Goal: Task Accomplishment & Management: Manage account settings

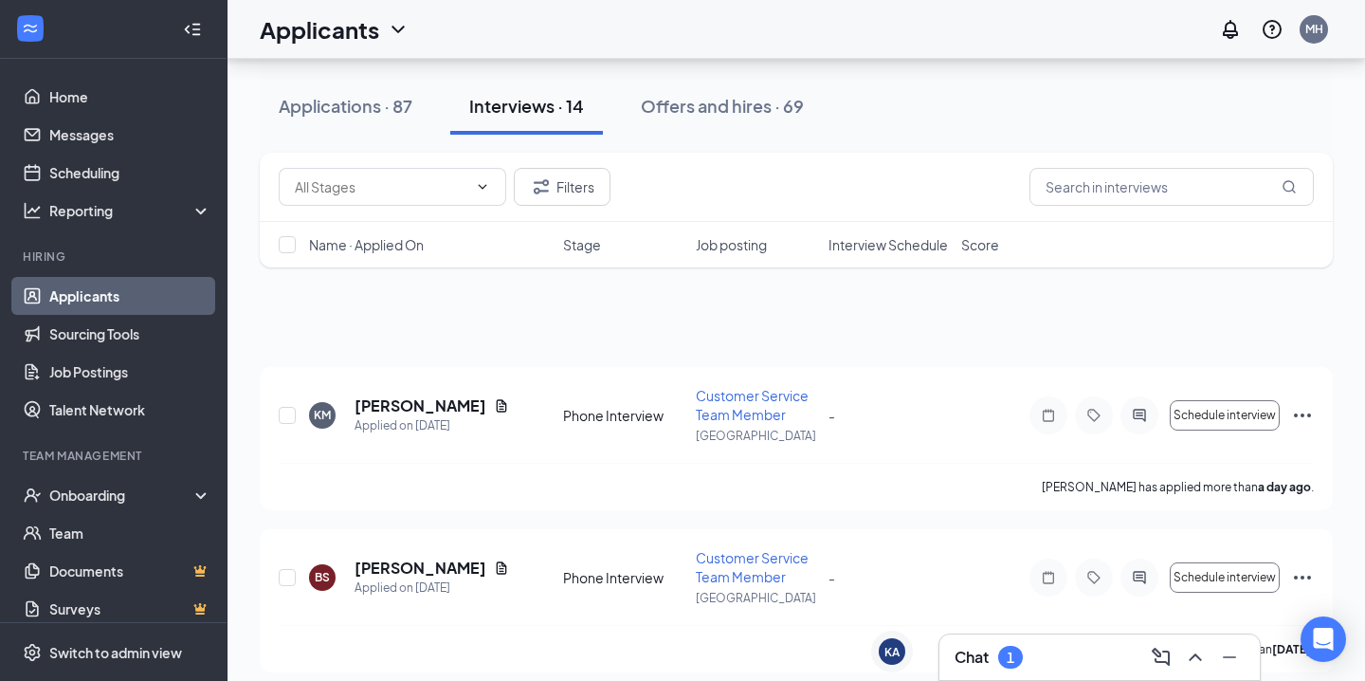
scroll to position [1282, 0]
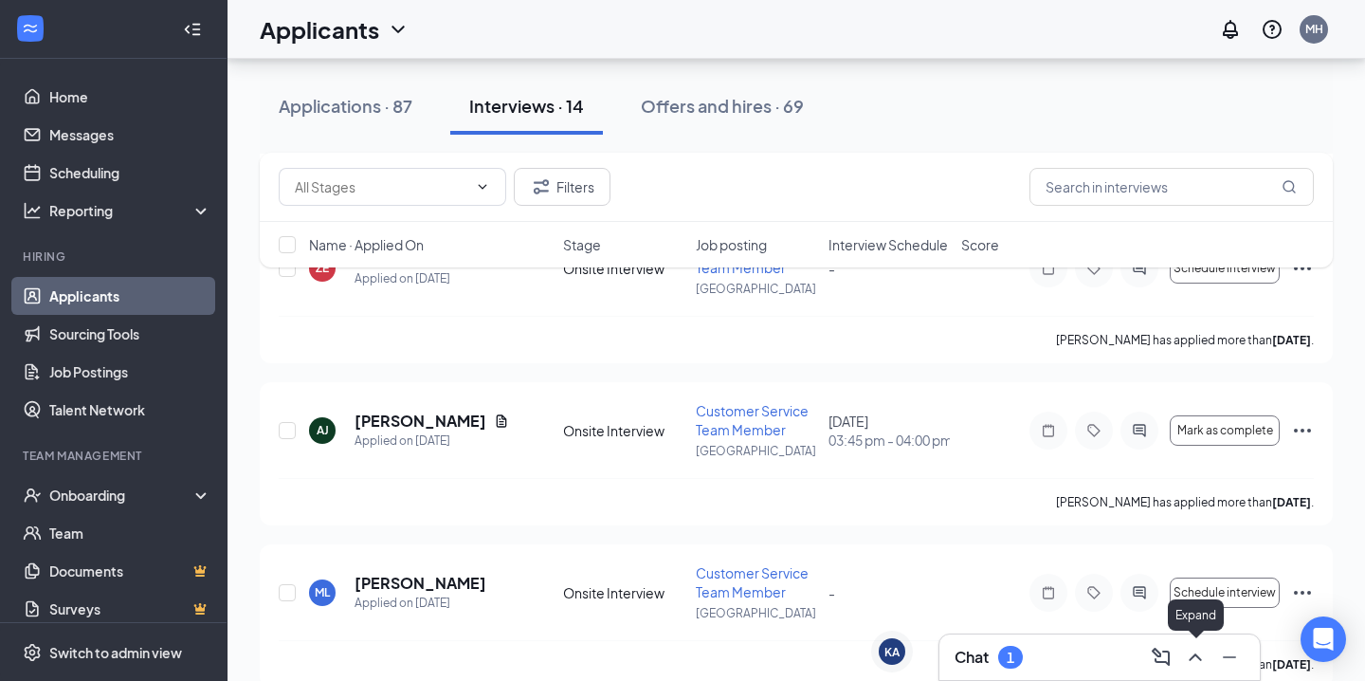
click at [1192, 651] on icon "ChevronUp" at bounding box center [1195, 657] width 23 height 23
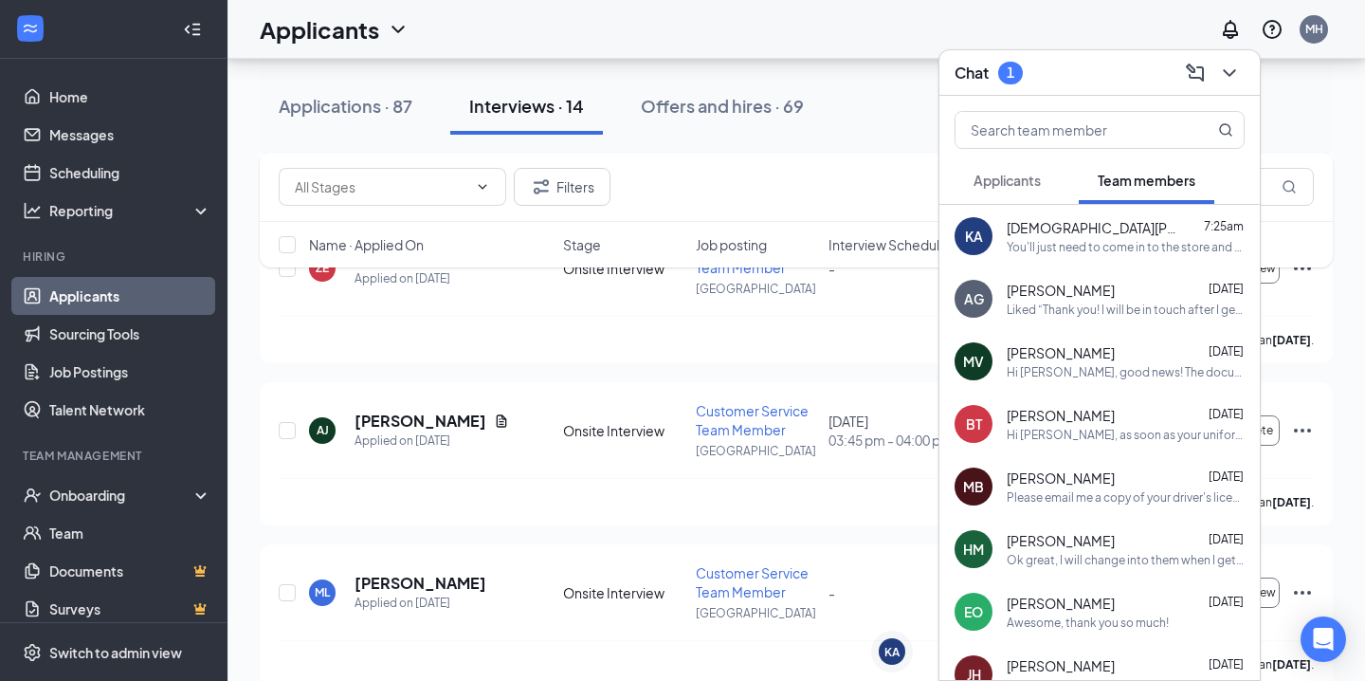
click at [1027, 177] on span "Applicants" at bounding box center [1007, 180] width 67 height 17
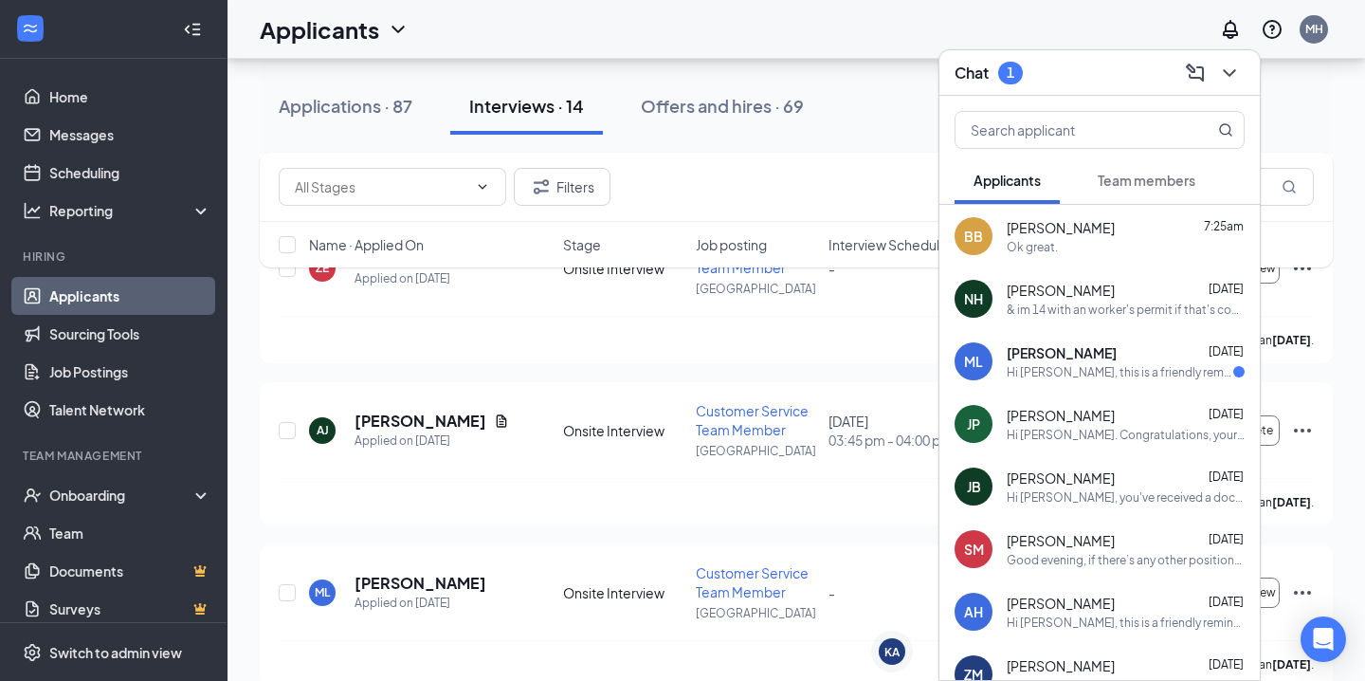
click at [1156, 182] on span "Team members" at bounding box center [1147, 180] width 98 height 17
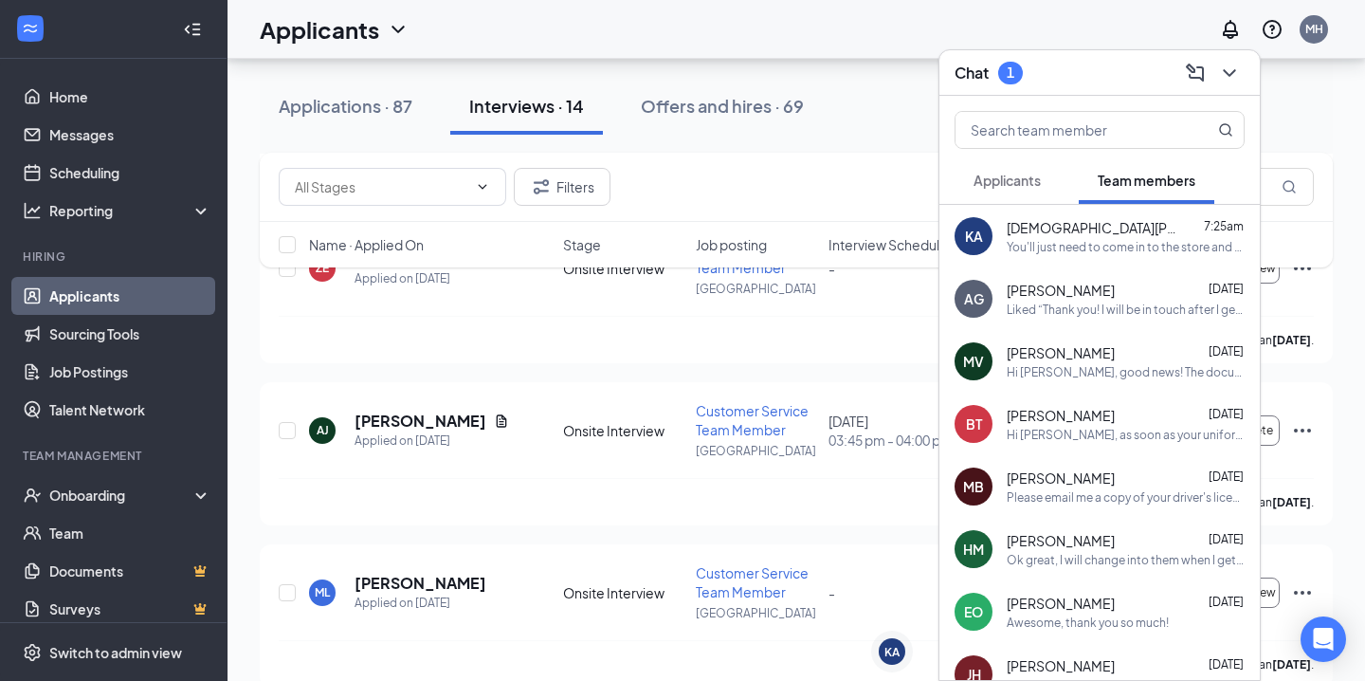
click at [1095, 348] on span "[PERSON_NAME]" at bounding box center [1061, 352] width 108 height 19
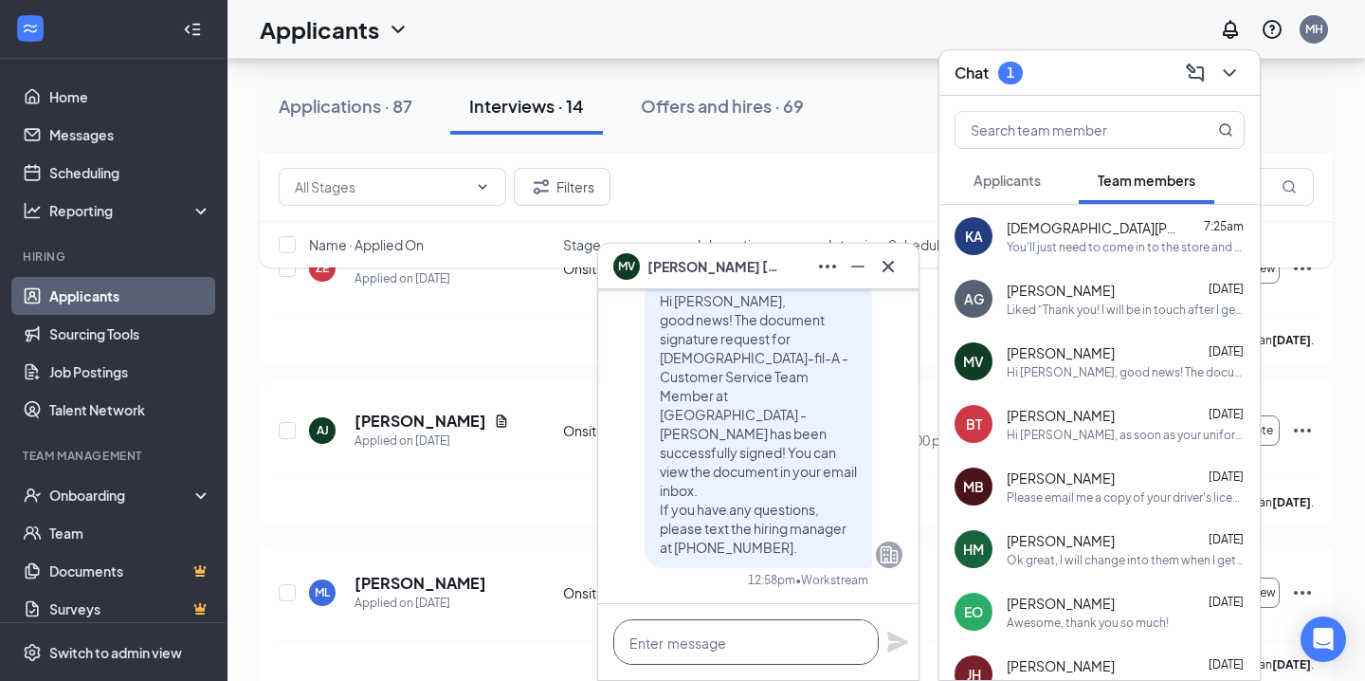
click at [712, 632] on textarea at bounding box center [745, 642] width 265 height 46
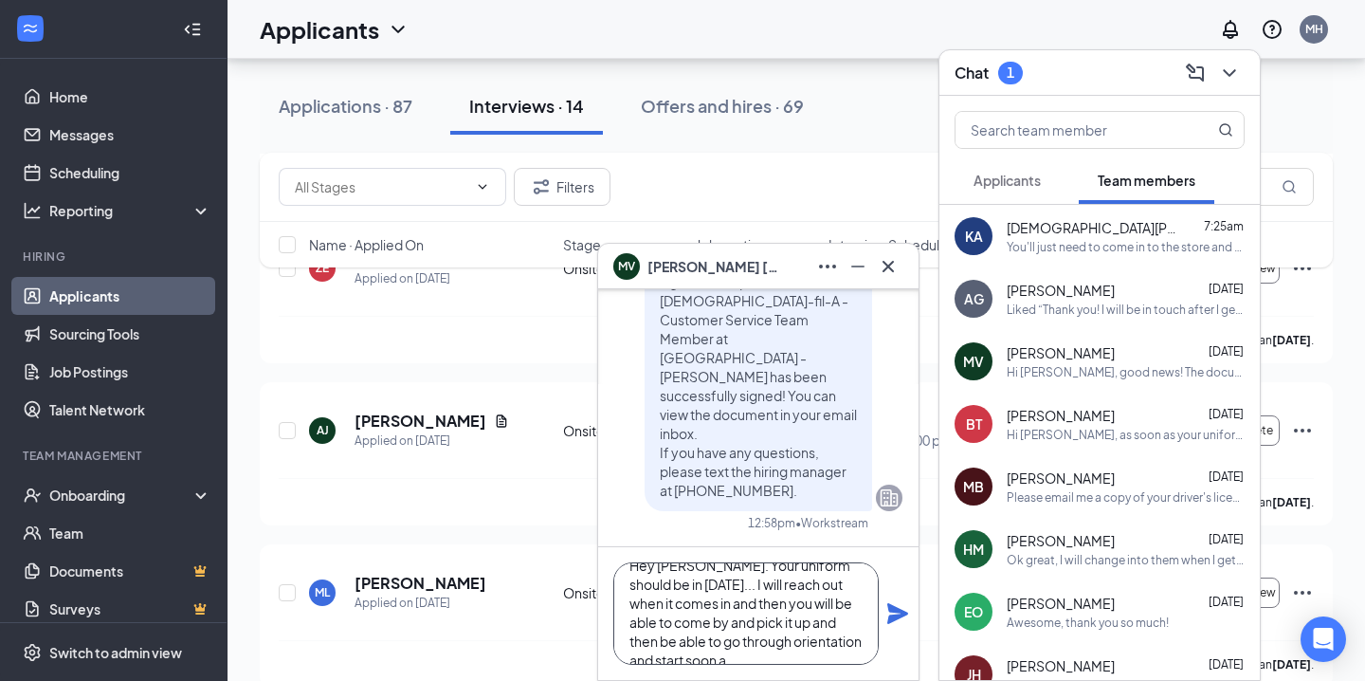
scroll to position [38, 0]
type textarea "Hey [PERSON_NAME]. Your uniform should be in [DATE]... I will reach out when it…"
click at [899, 612] on icon "Plane" at bounding box center [897, 613] width 21 height 21
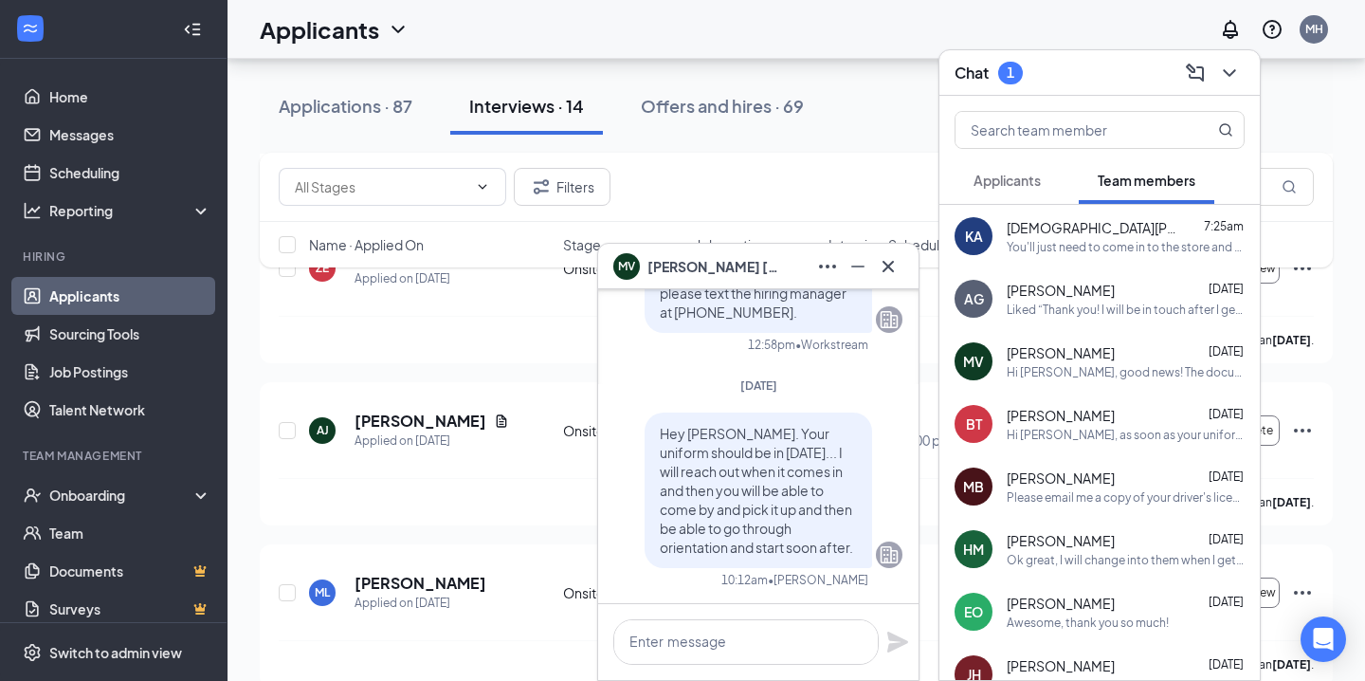
scroll to position [0, 0]
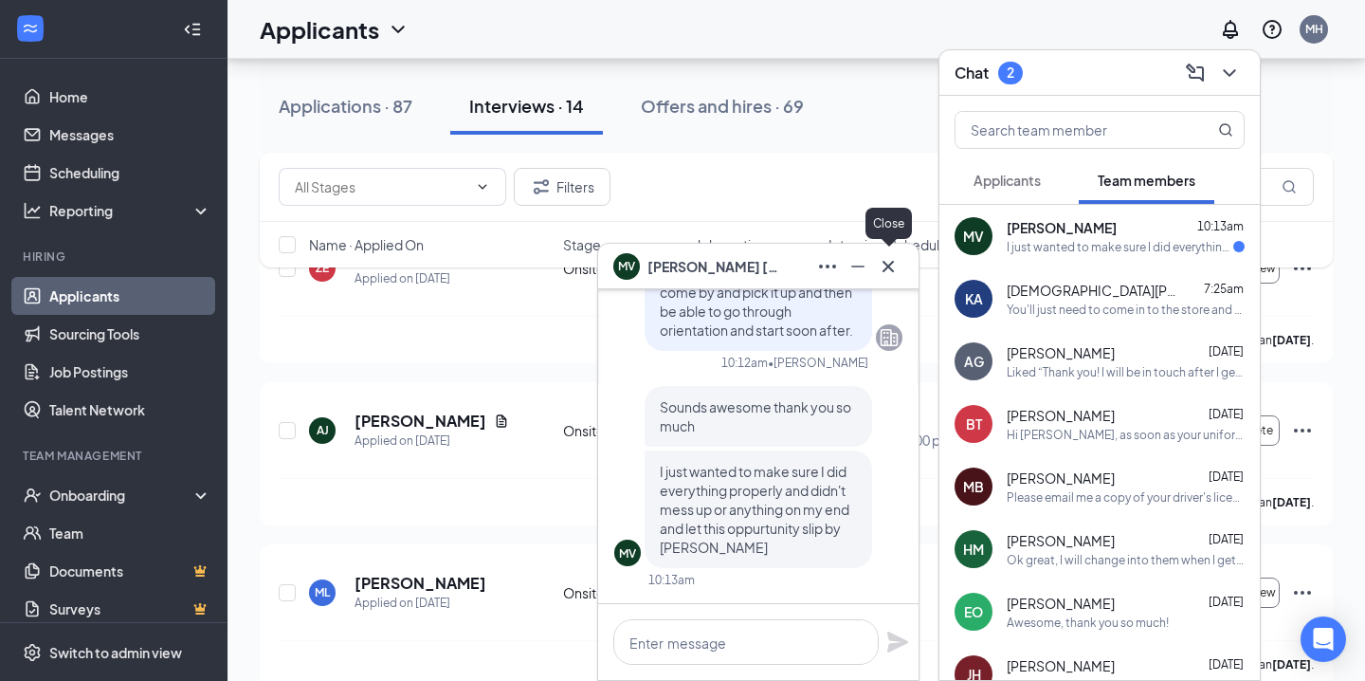
click at [882, 265] on icon "Cross" at bounding box center [888, 266] width 23 height 23
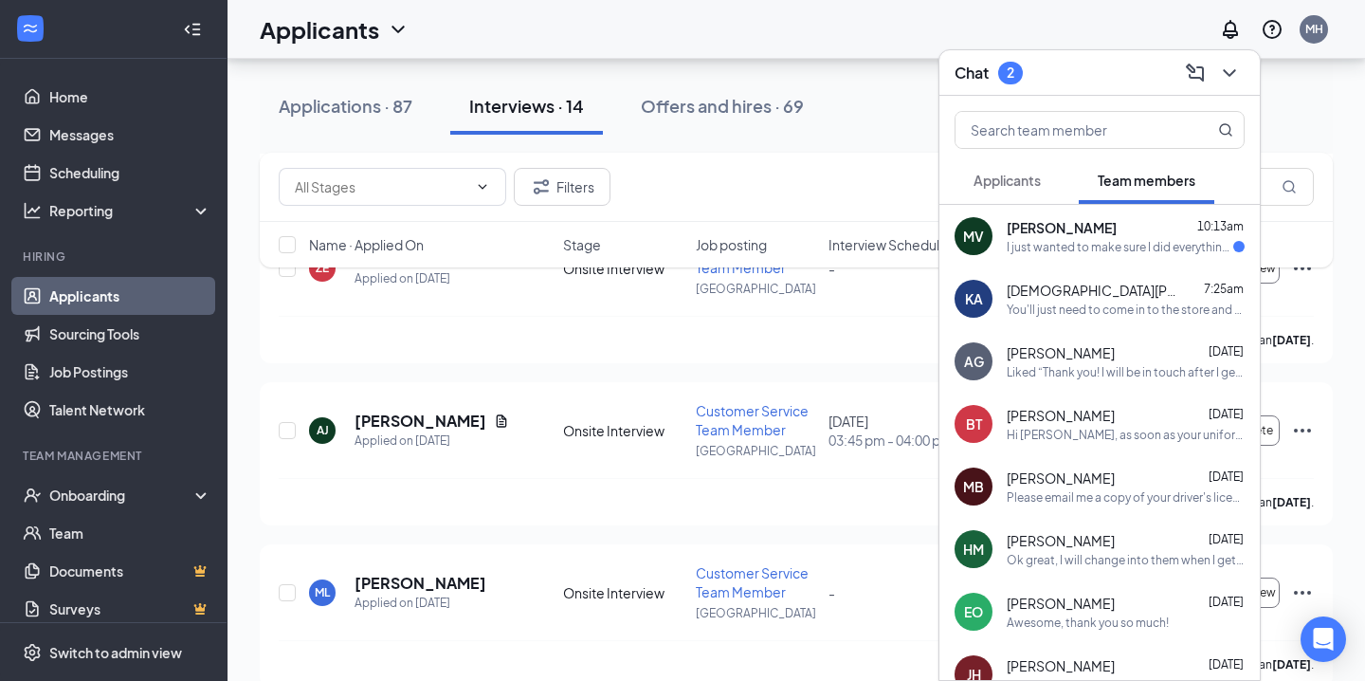
click at [1091, 244] on div "I just wanted to make sure I did everything properly and didn't mess up or anyt…" at bounding box center [1120, 247] width 227 height 16
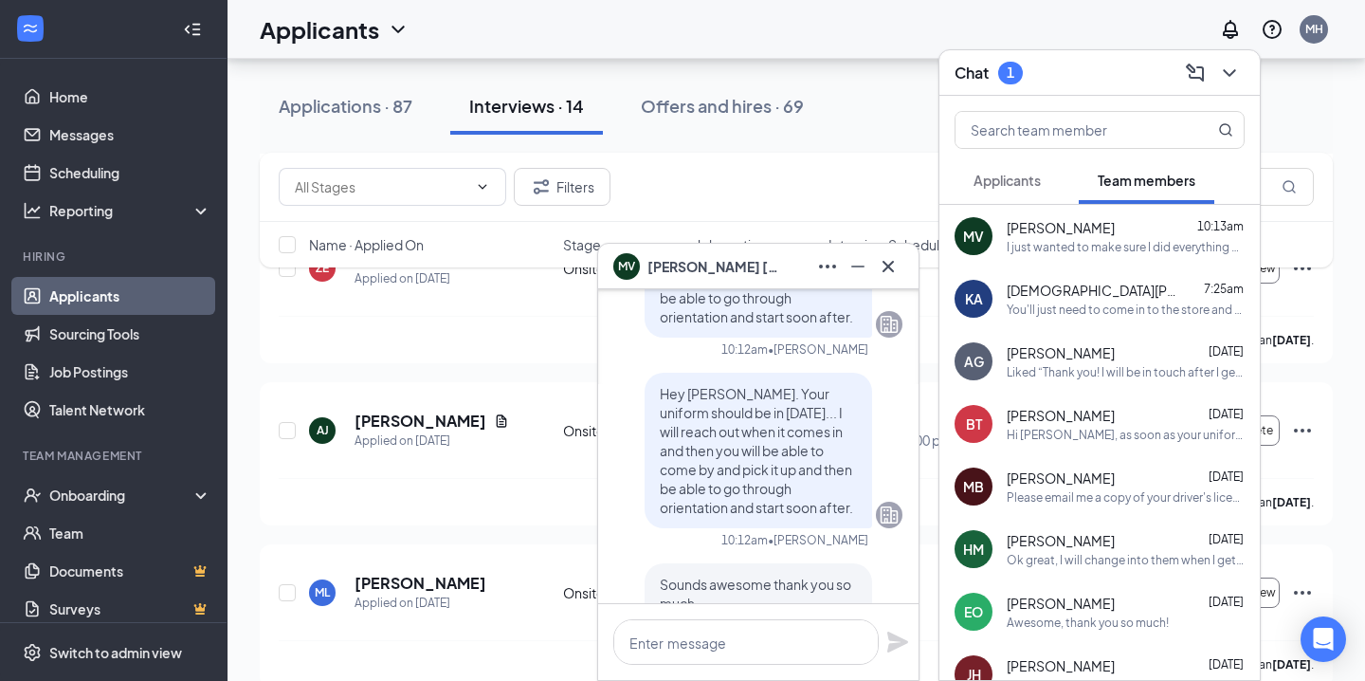
scroll to position [-179, 0]
click at [894, 265] on icon "Cross" at bounding box center [888, 266] width 23 height 23
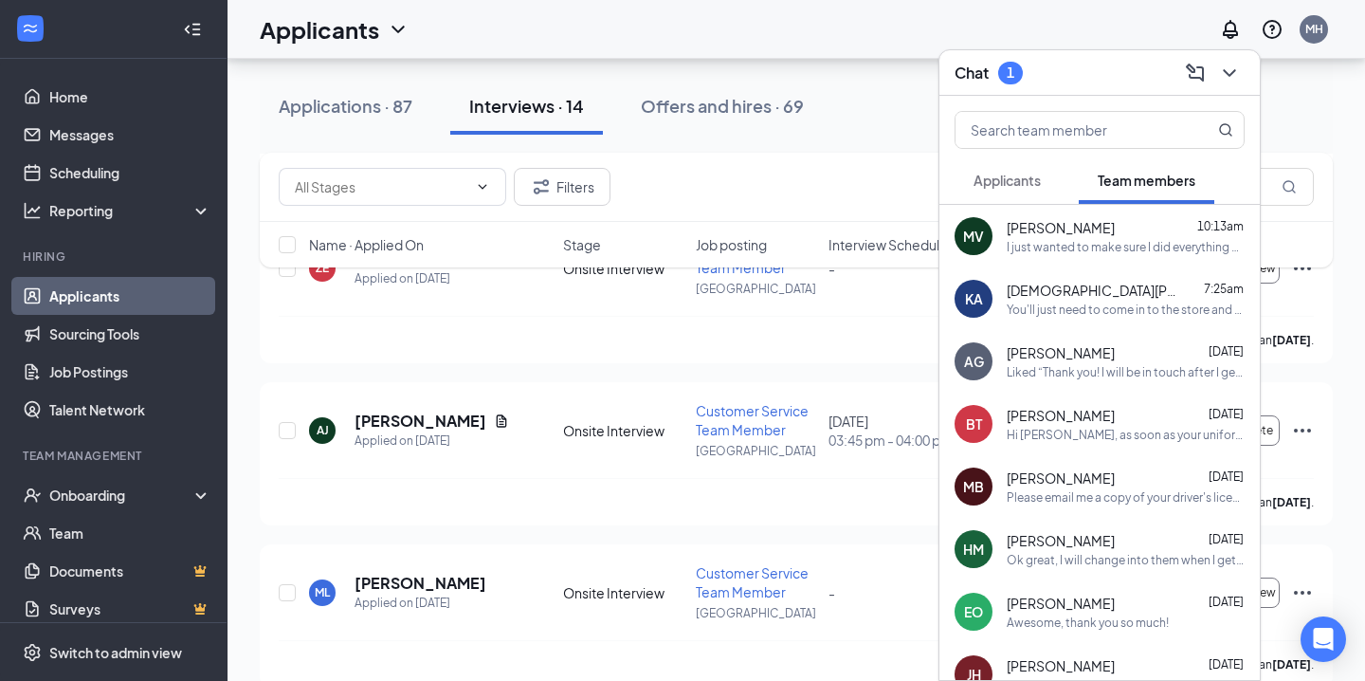
click at [1115, 351] on span "[PERSON_NAME]" at bounding box center [1061, 352] width 108 height 19
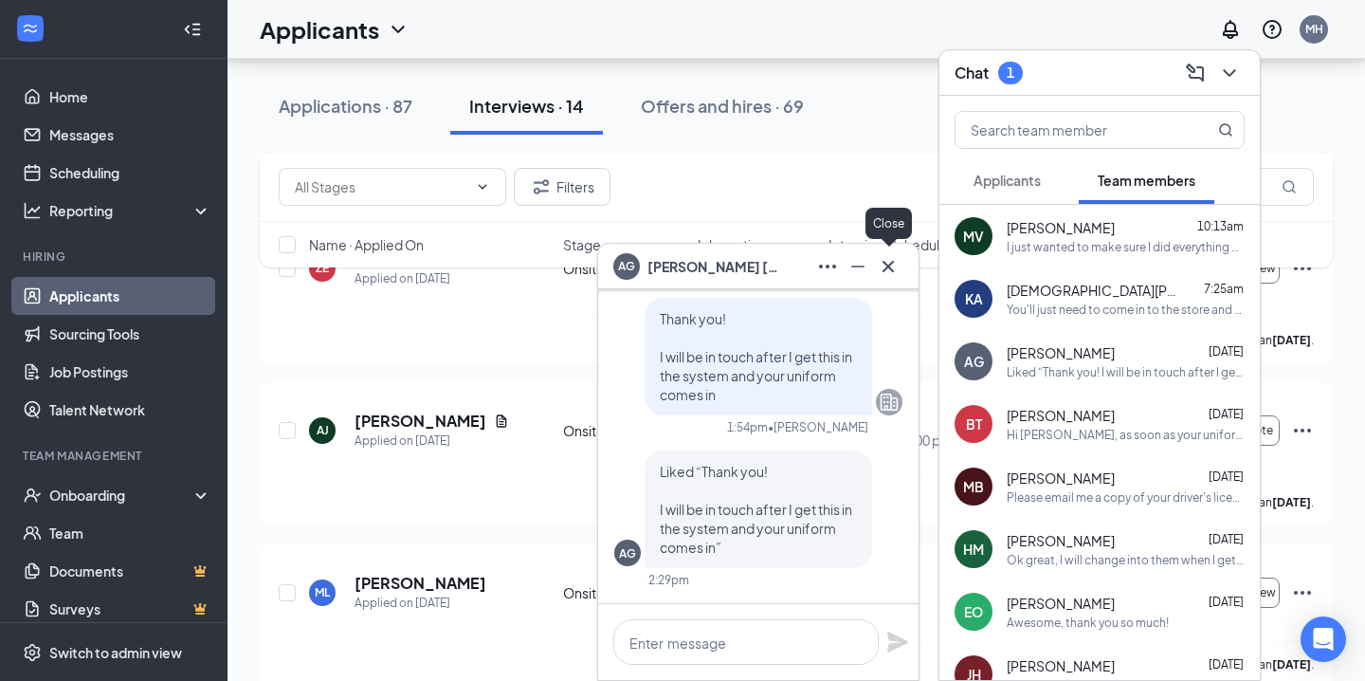
click at [892, 265] on icon "Cross" at bounding box center [888, 266] width 23 height 23
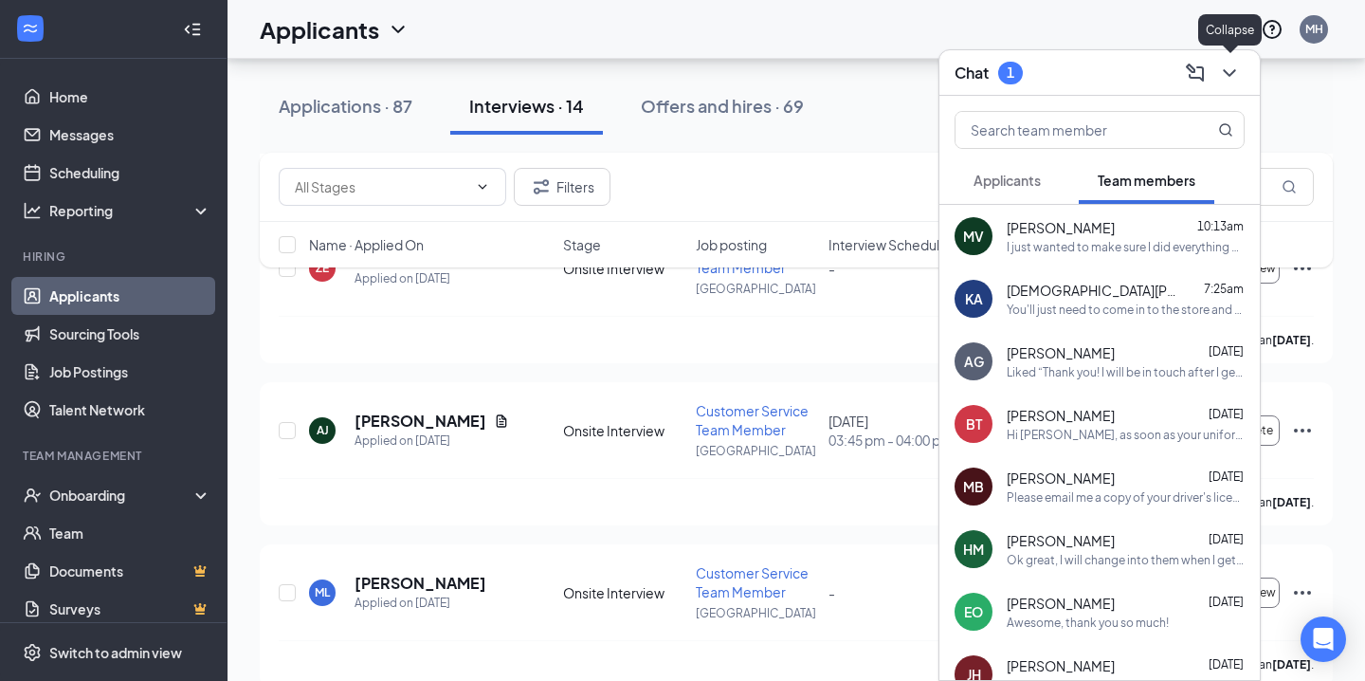
click at [1236, 81] on icon "ChevronDown" at bounding box center [1229, 73] width 23 height 23
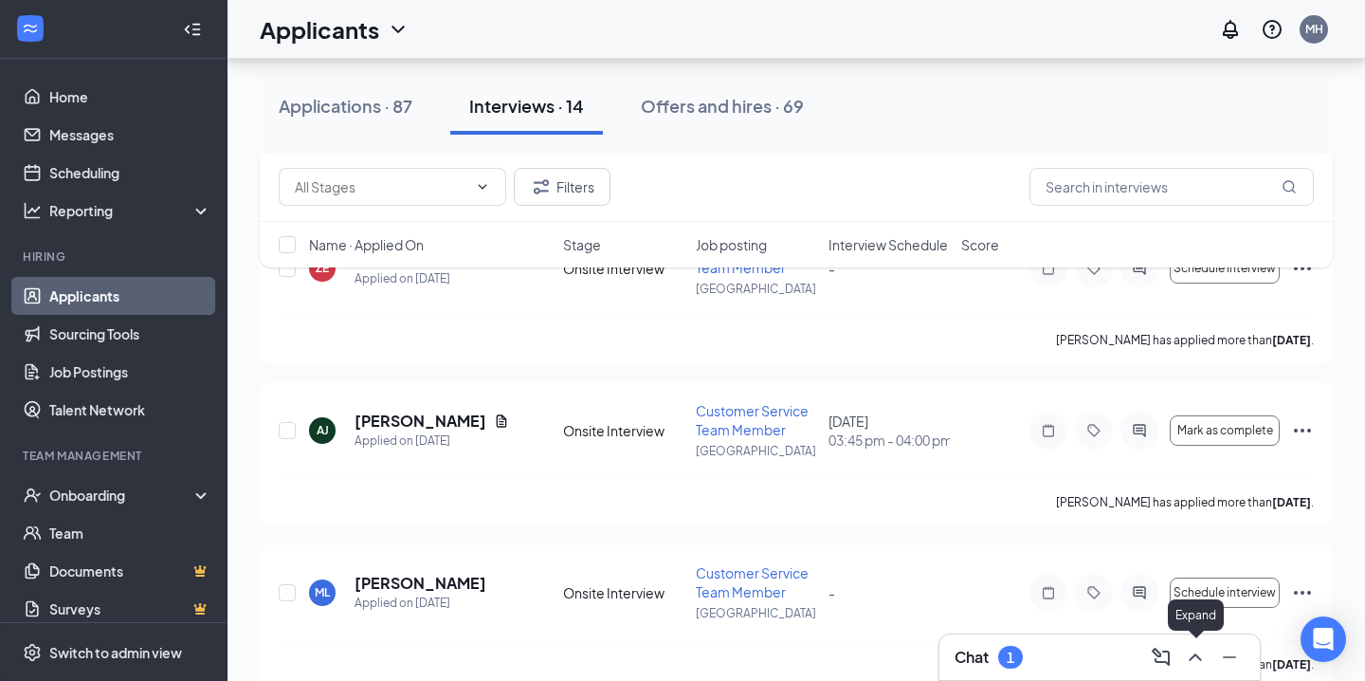
click at [1198, 670] on button at bounding box center [1195, 657] width 30 height 30
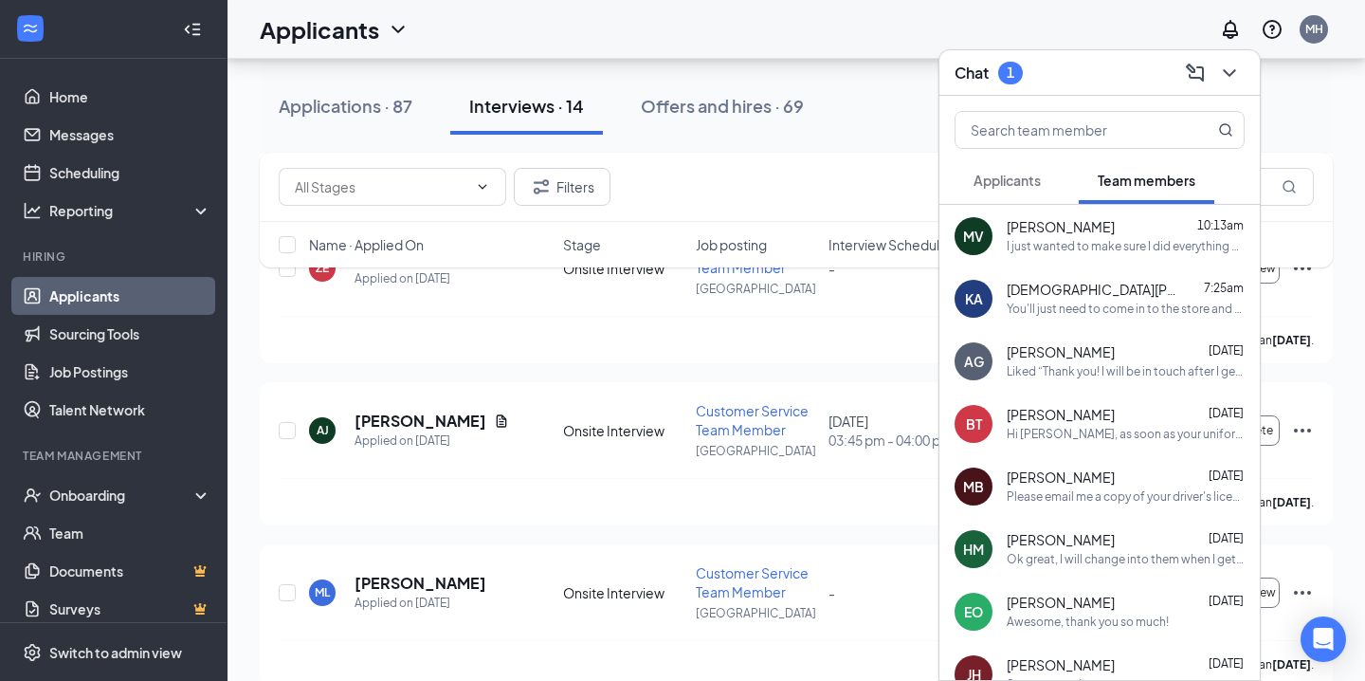
click at [1011, 164] on button "Applicants" at bounding box center [1007, 179] width 105 height 47
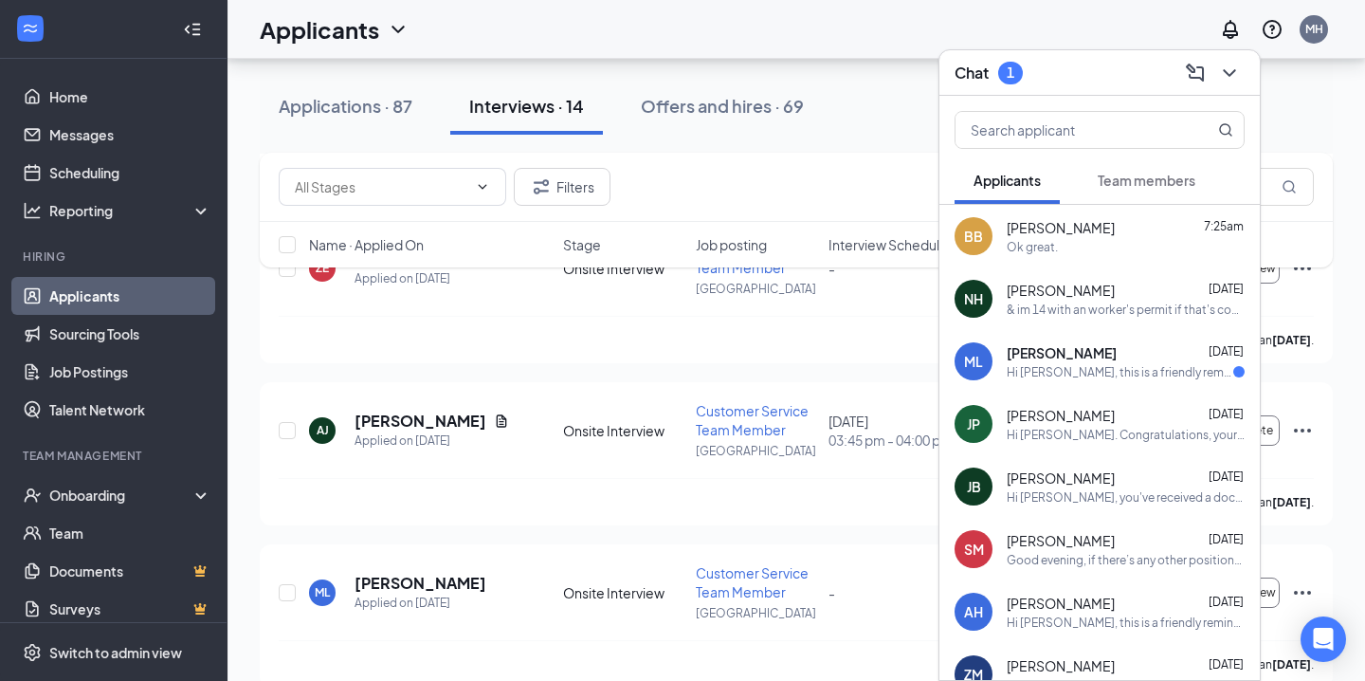
click at [1054, 348] on span "[PERSON_NAME]" at bounding box center [1062, 352] width 110 height 19
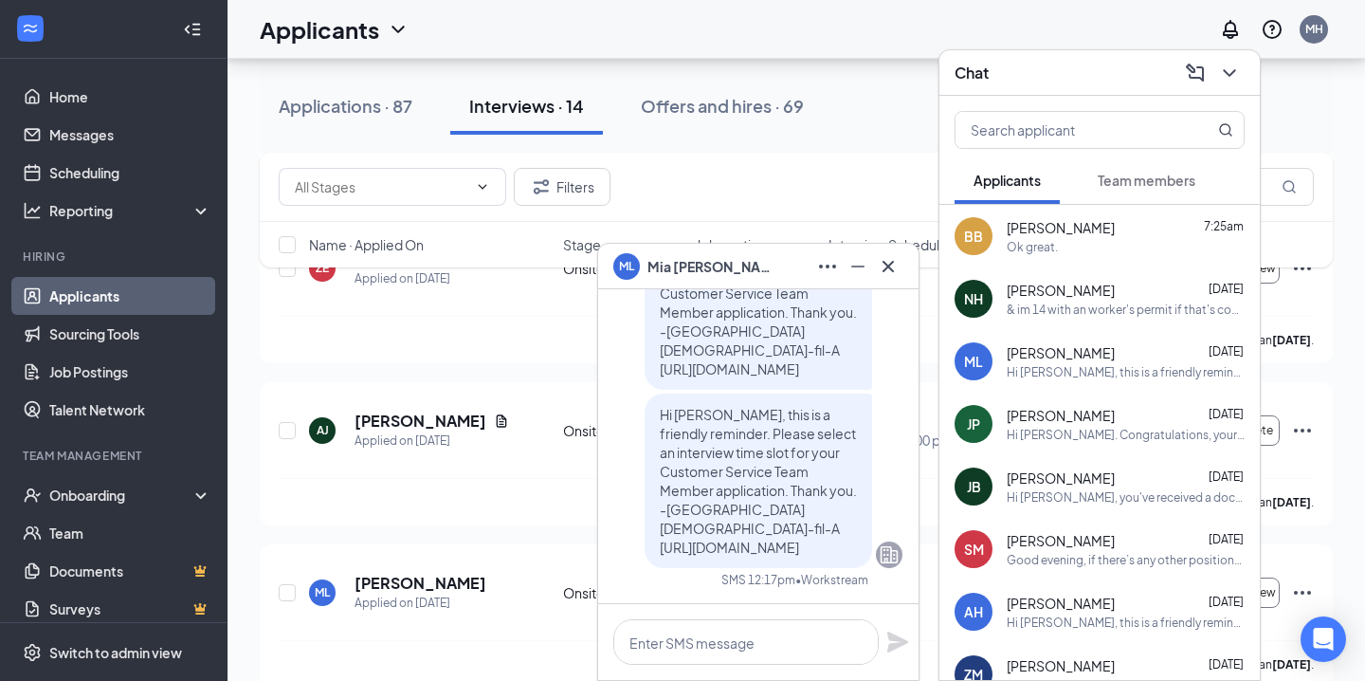
scroll to position [1286, 0]
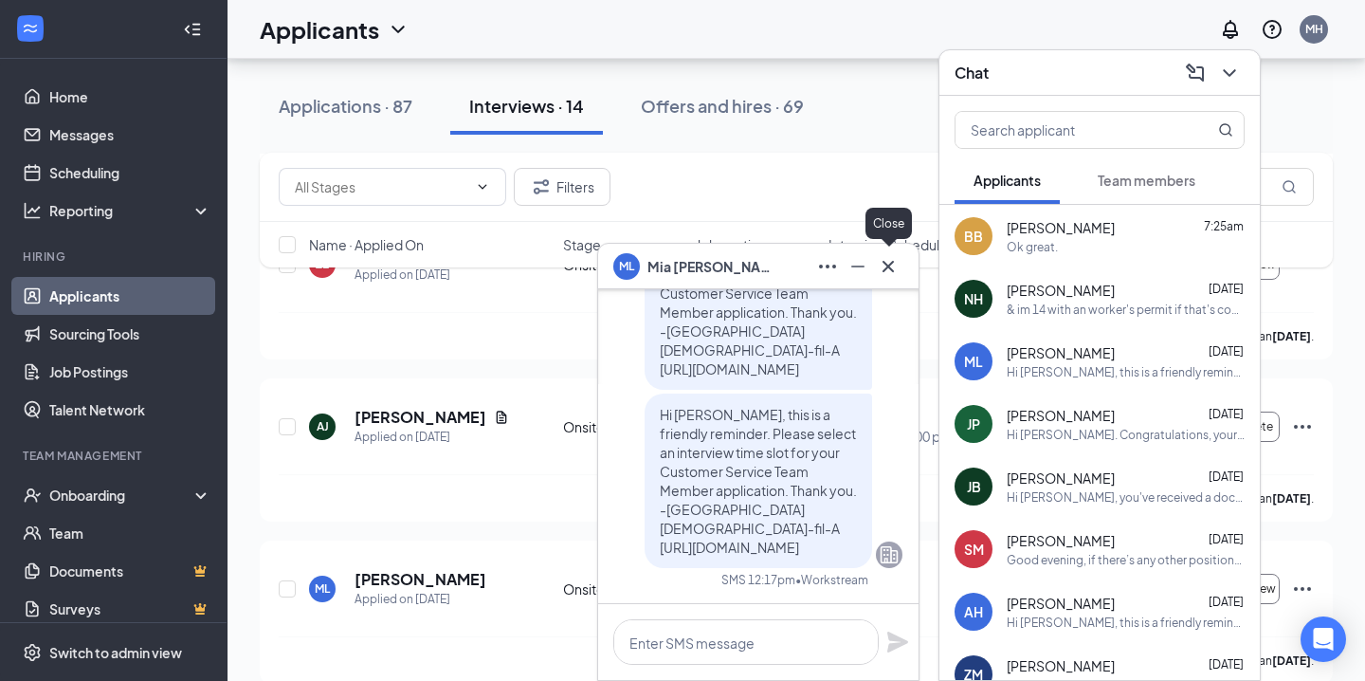
click at [893, 270] on icon "Cross" at bounding box center [888, 265] width 11 height 11
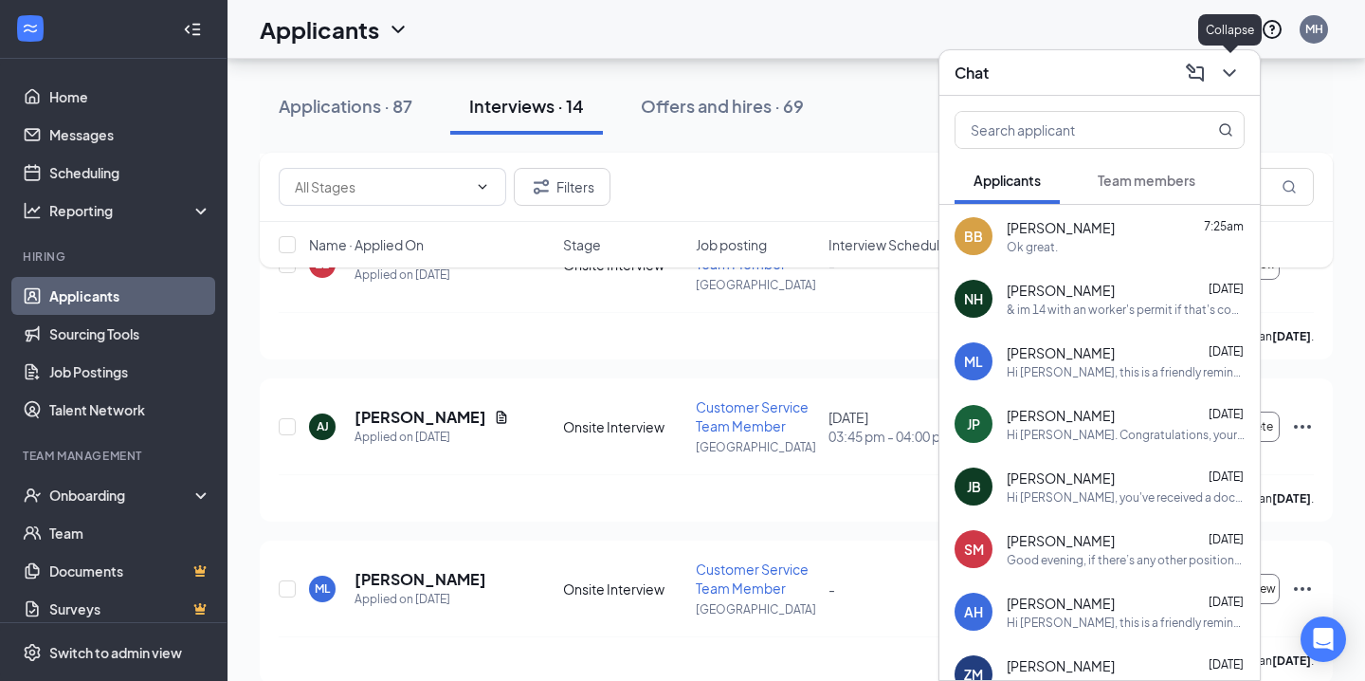
click at [1233, 71] on icon "ChevronDown" at bounding box center [1229, 73] width 12 height 8
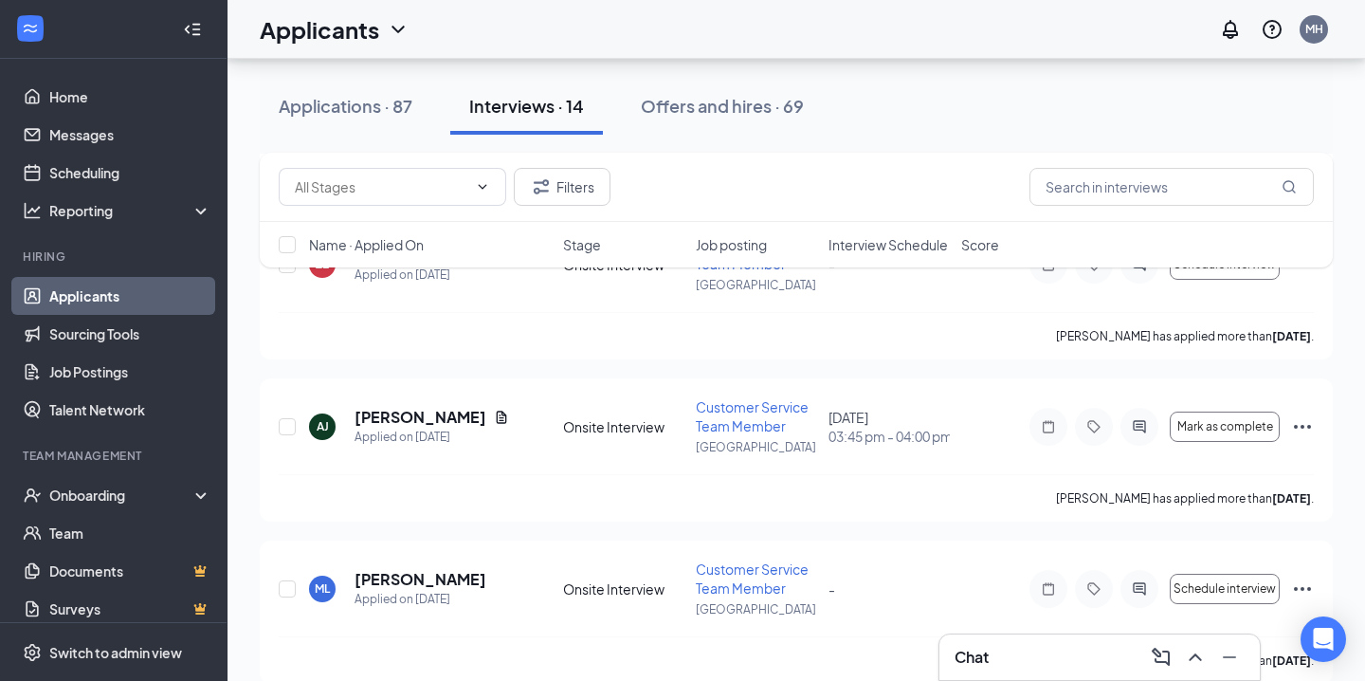
click at [544, 103] on div "Interviews · 14" at bounding box center [526, 106] width 115 height 24
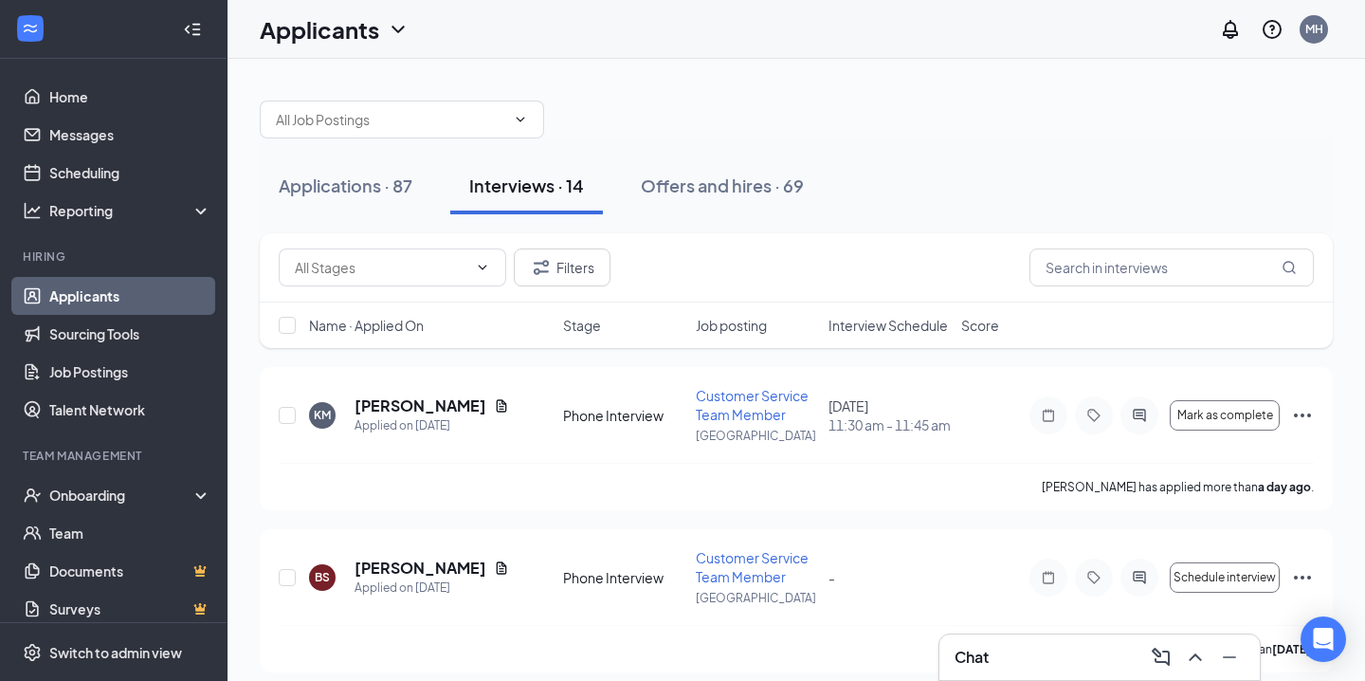
click at [885, 326] on span "Interview Schedule" at bounding box center [888, 325] width 119 height 19
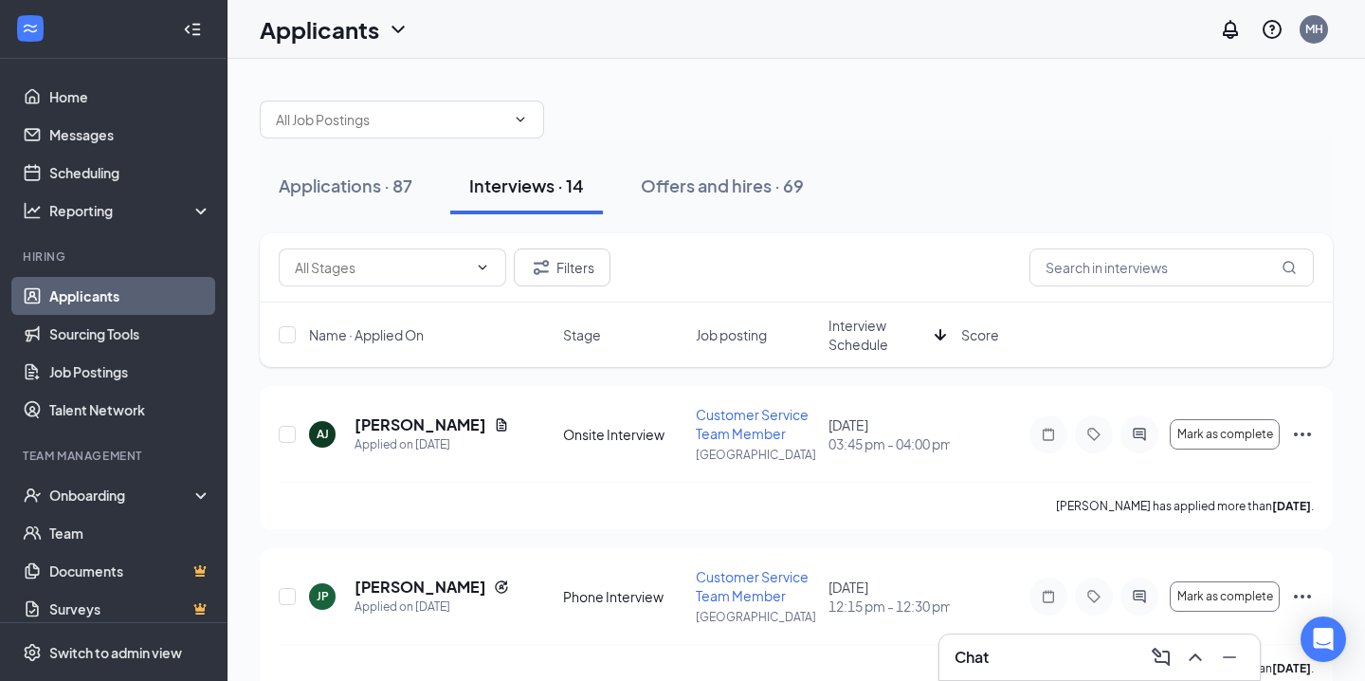
click at [851, 339] on span "Interview Schedule" at bounding box center [878, 335] width 99 height 38
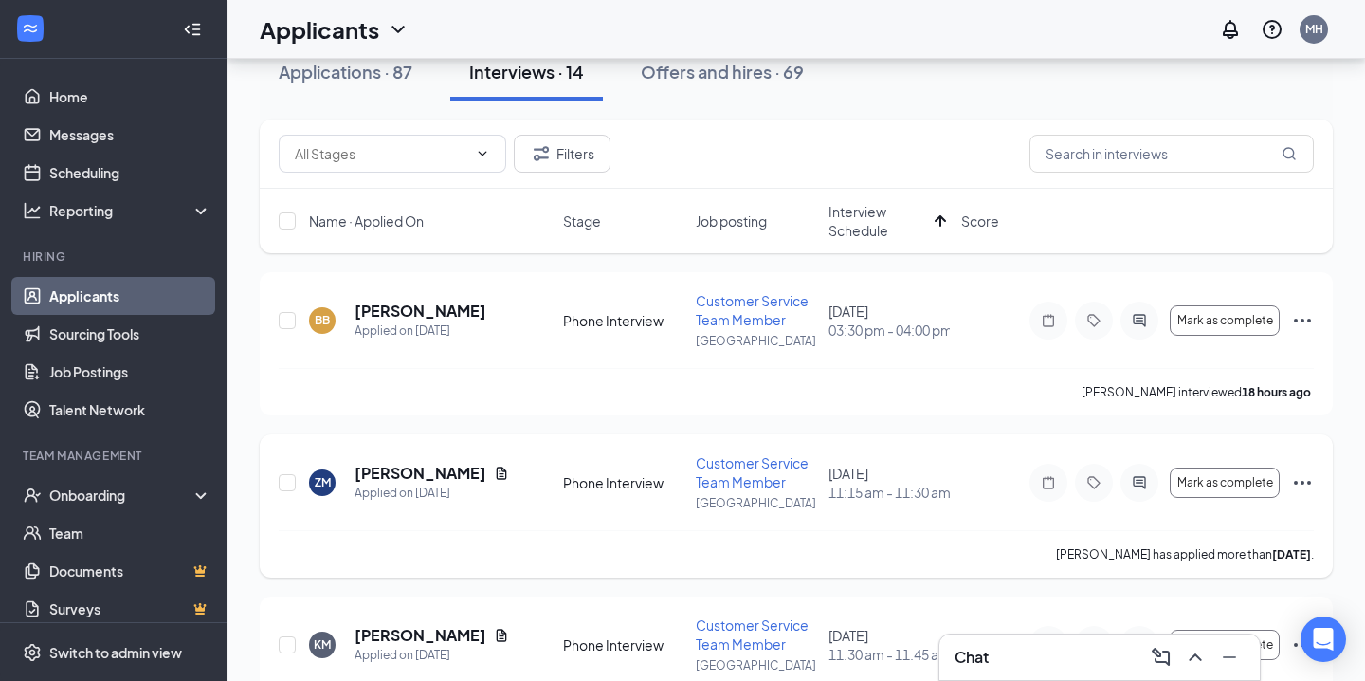
scroll to position [121, 0]
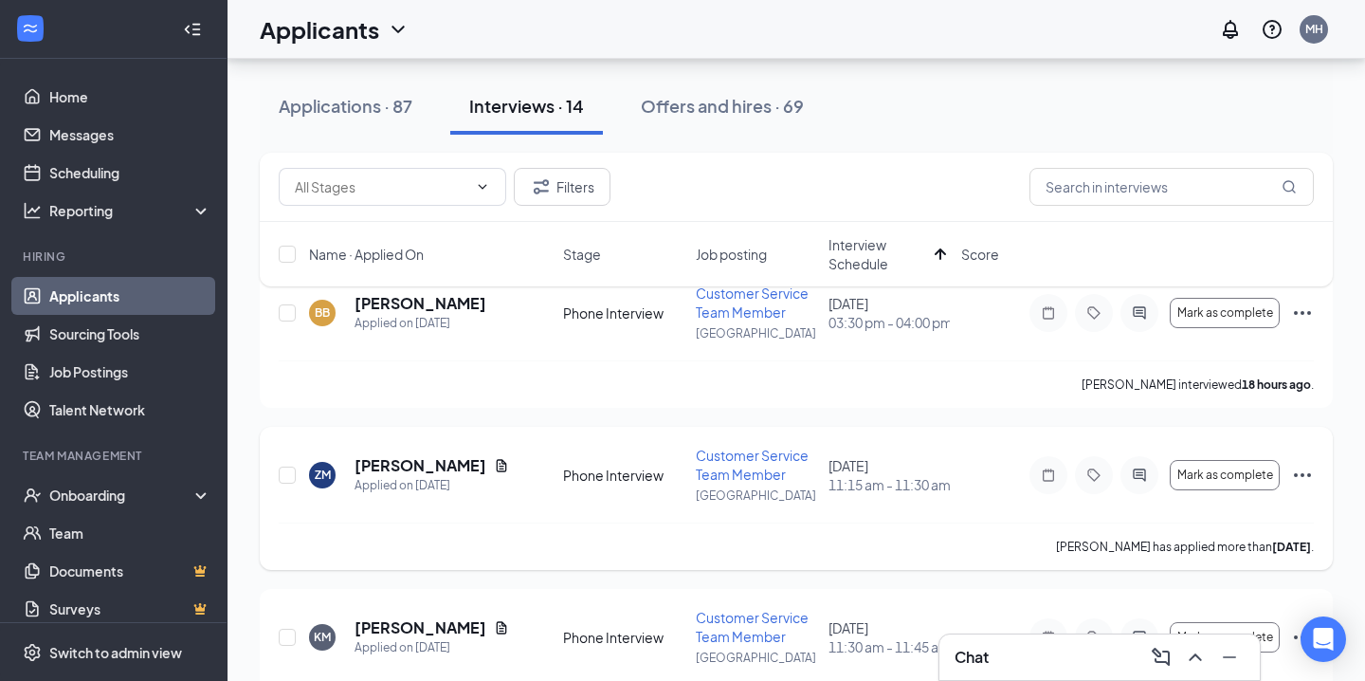
click at [1136, 487] on div at bounding box center [1140, 475] width 38 height 38
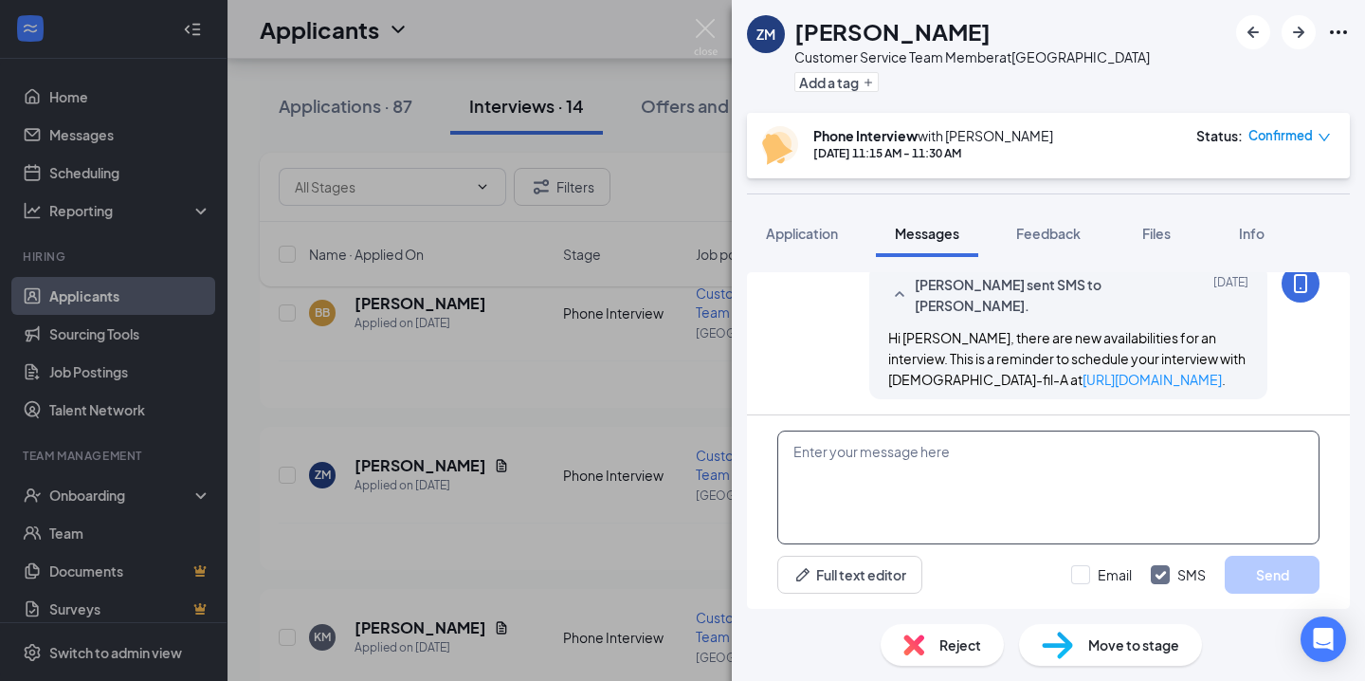
click at [934, 495] on textarea at bounding box center [1048, 487] width 542 height 114
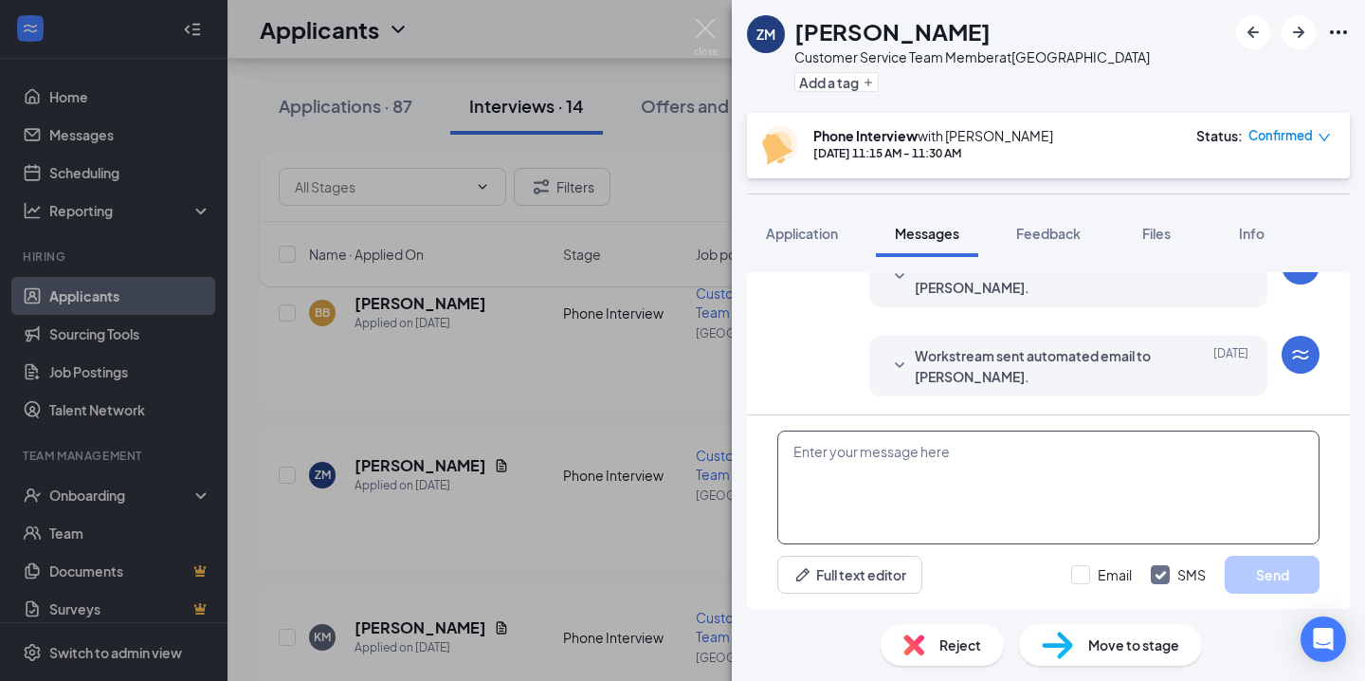
scroll to position [889, 0]
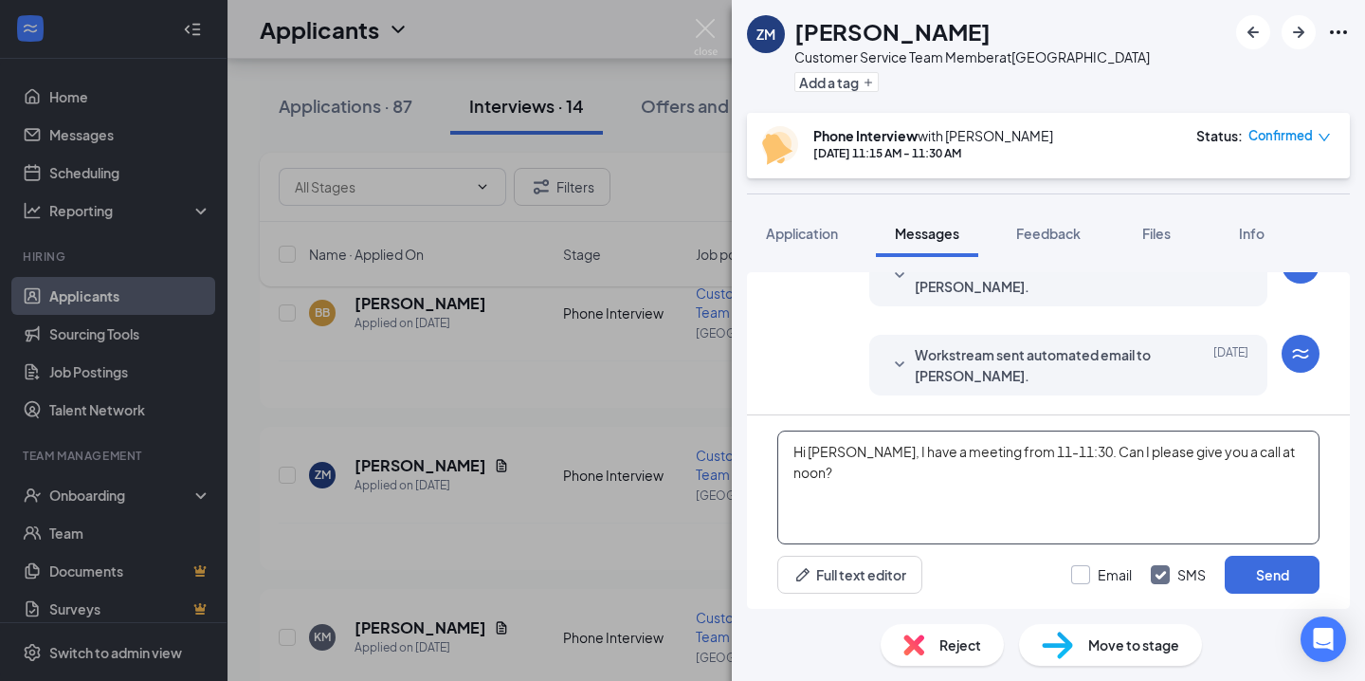
type textarea "Hi [PERSON_NAME], I have a meeting from 11-11:30. Can I please give you a call …"
click at [1094, 571] on input "Email" at bounding box center [1101, 574] width 61 height 19
checkbox input "true"
click at [1298, 583] on button "Send" at bounding box center [1272, 575] width 95 height 38
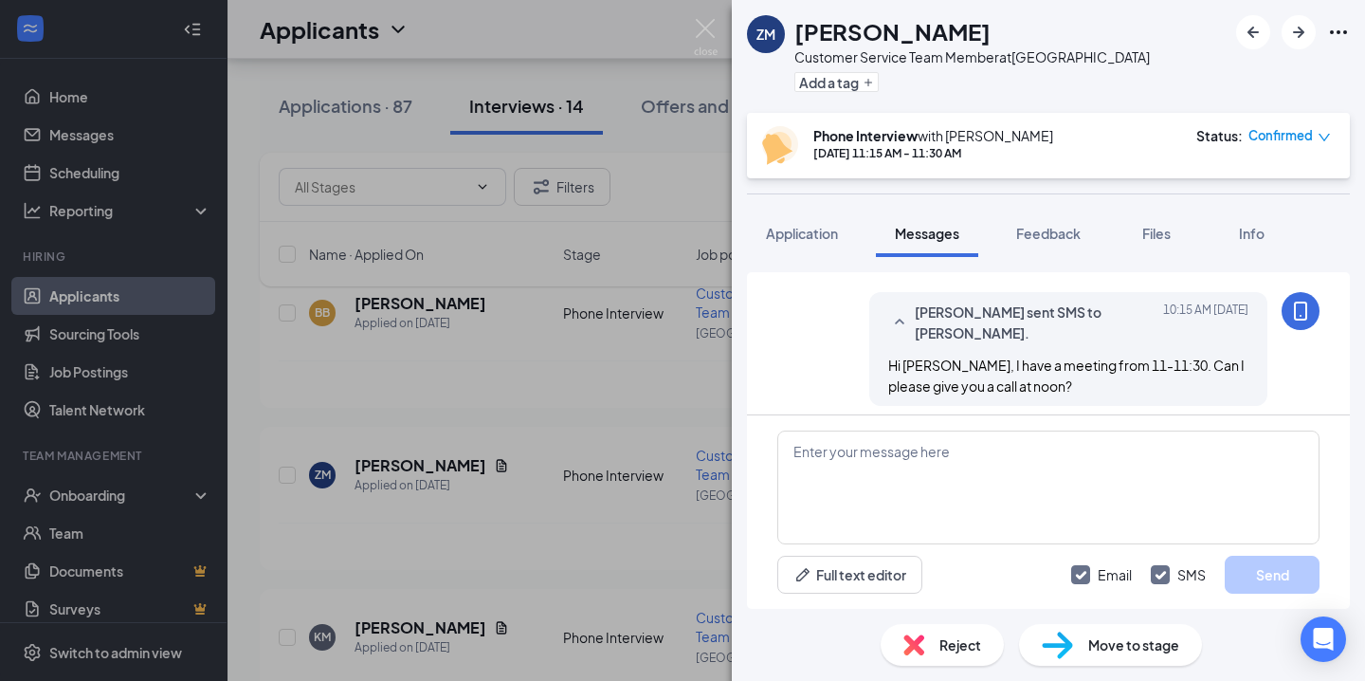
scroll to position [1352, 0]
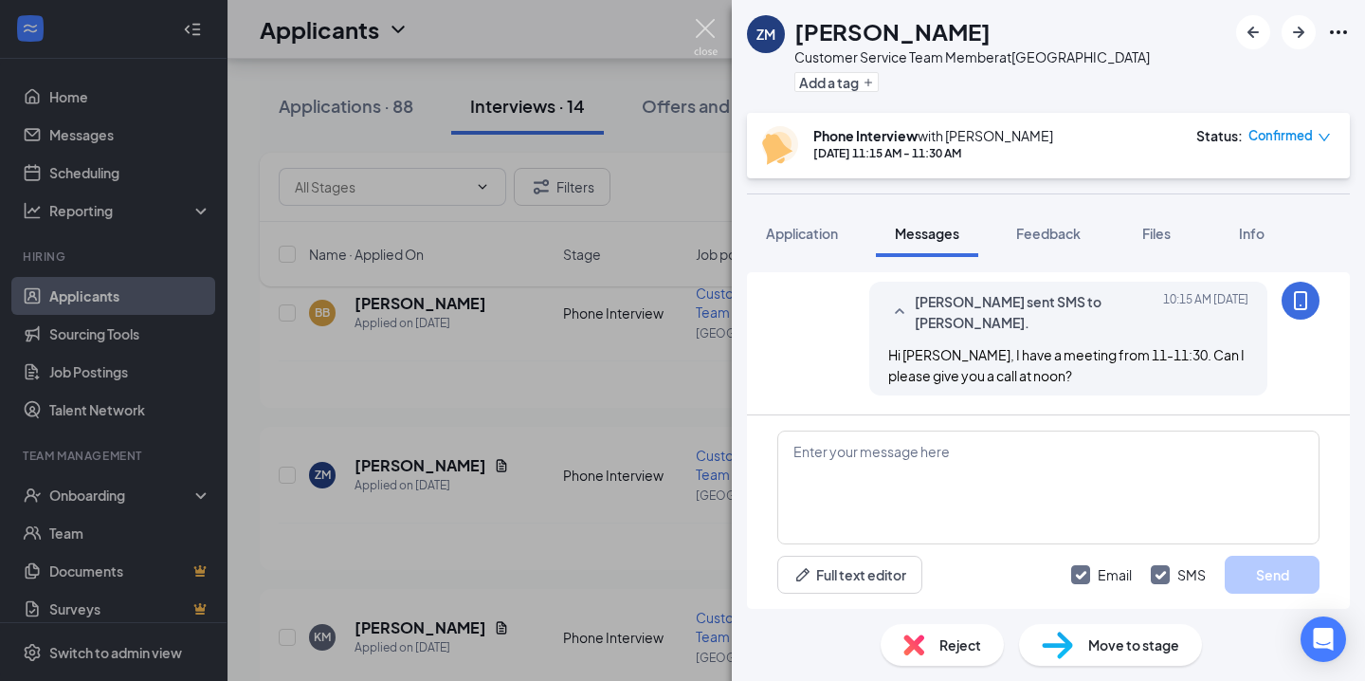
click at [708, 39] on img at bounding box center [706, 37] width 24 height 37
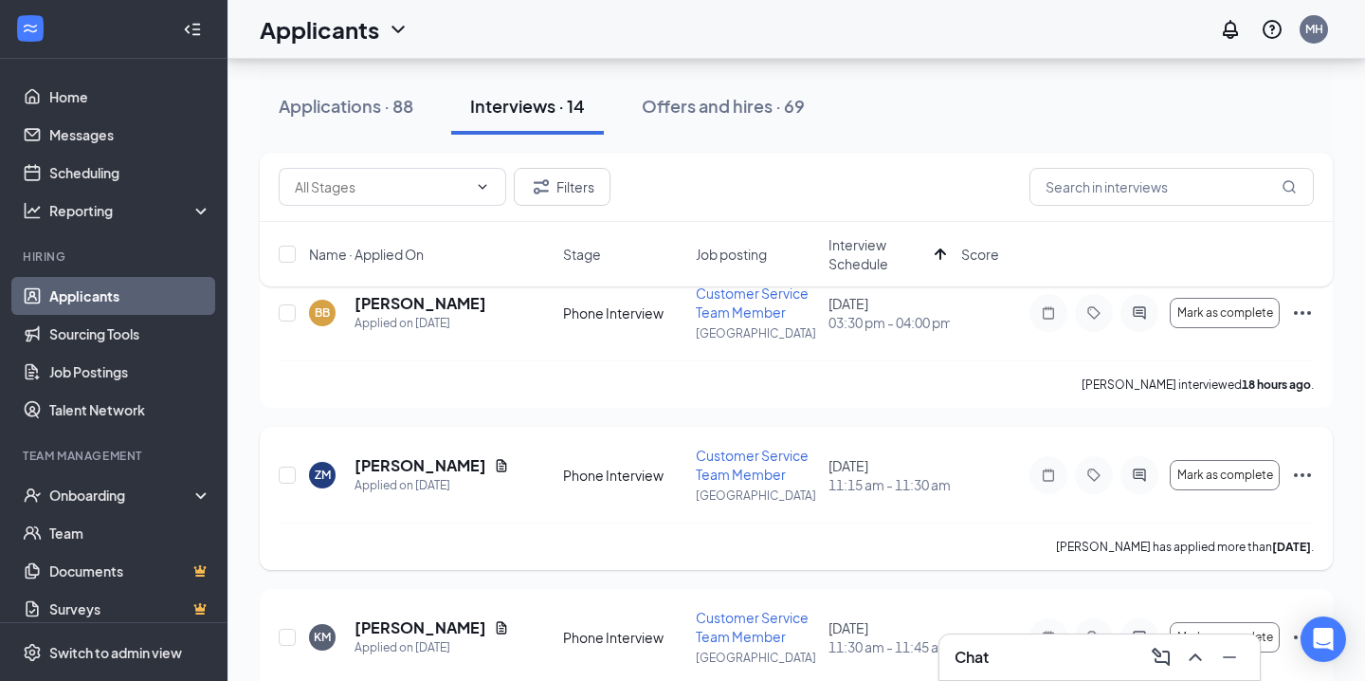
click at [1308, 474] on icon "Ellipses" at bounding box center [1302, 475] width 17 height 4
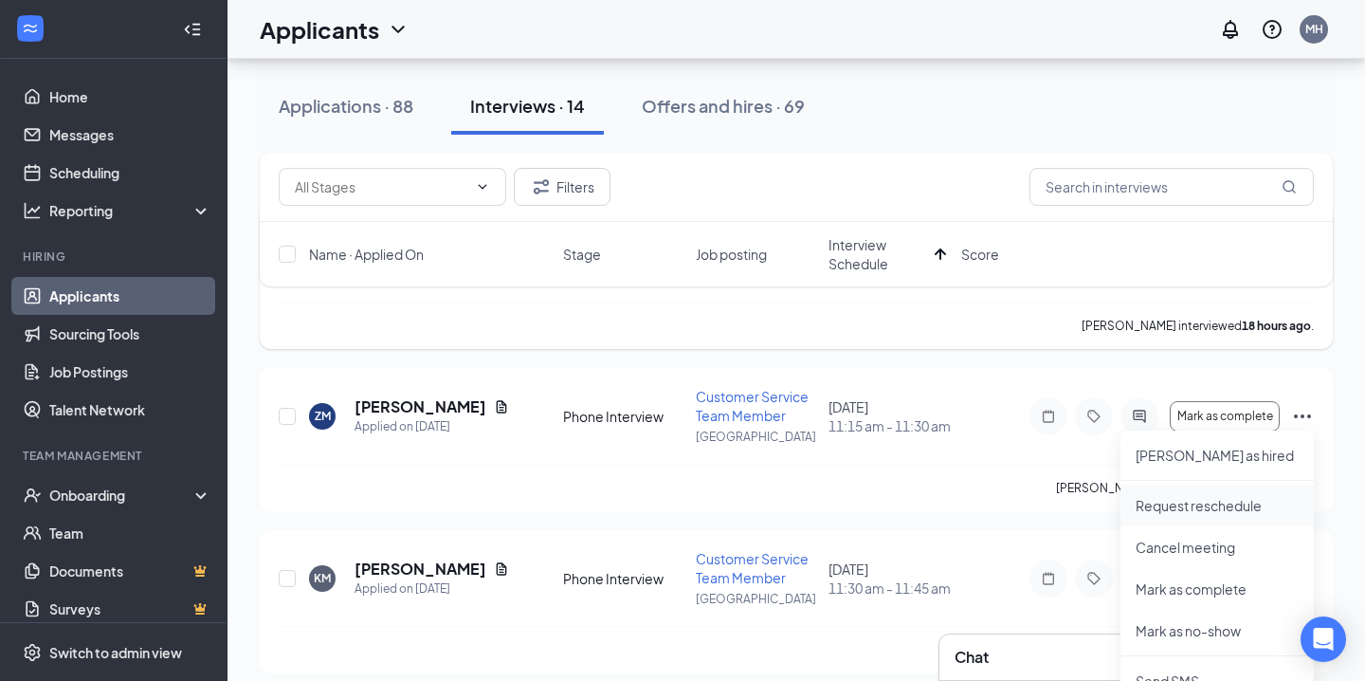
scroll to position [195, 0]
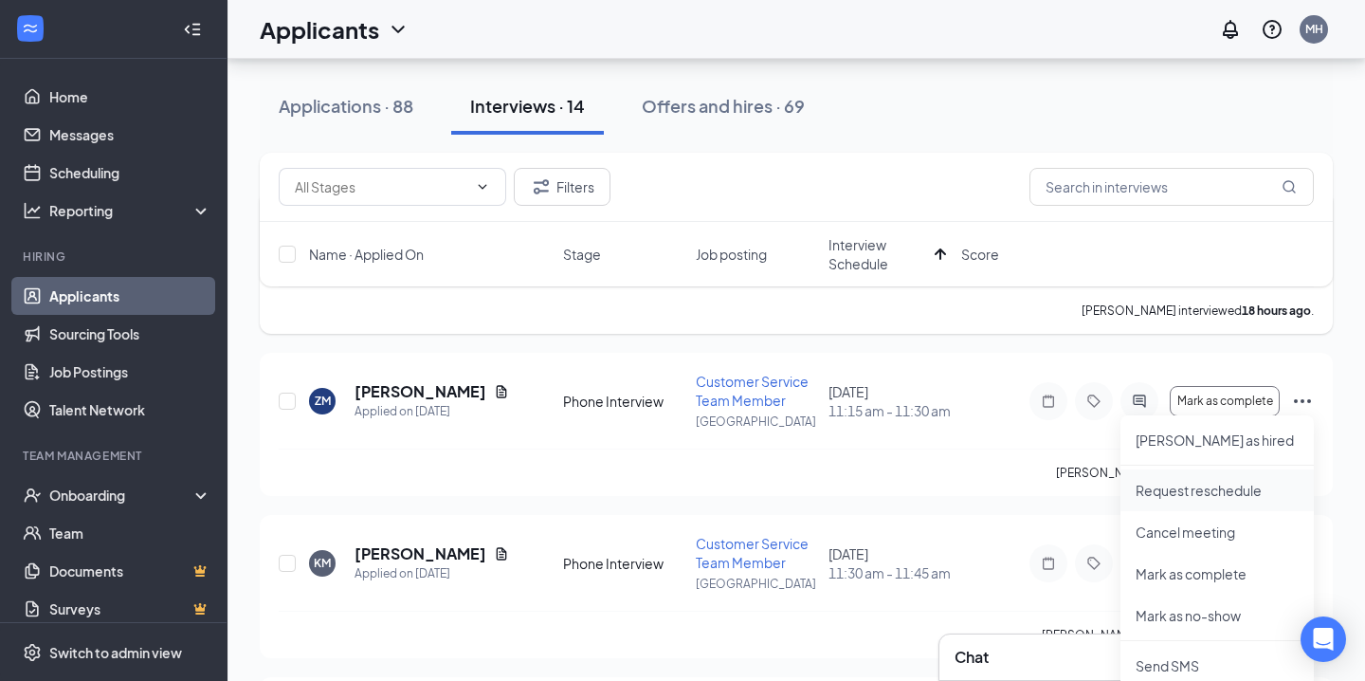
click at [1176, 495] on p "Request reschedule" at bounding box center [1217, 490] width 163 height 19
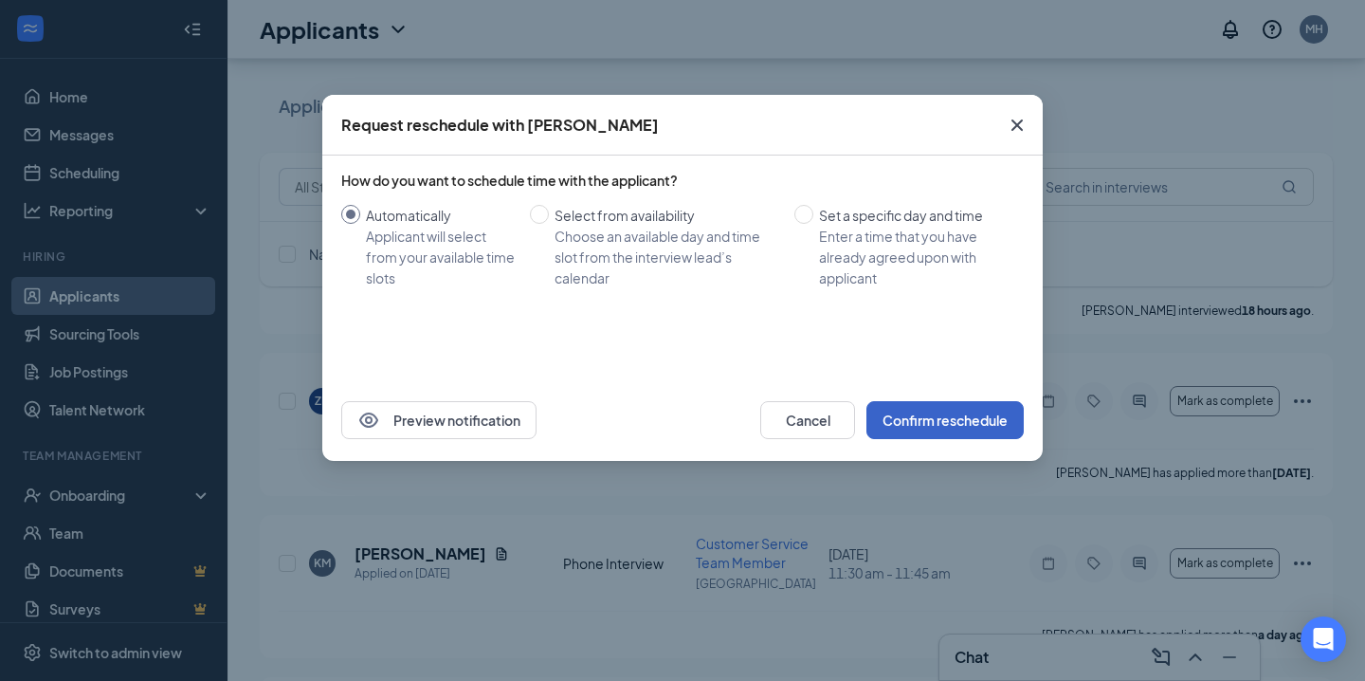
click at [913, 412] on button "Confirm reschedule" at bounding box center [945, 420] width 157 height 38
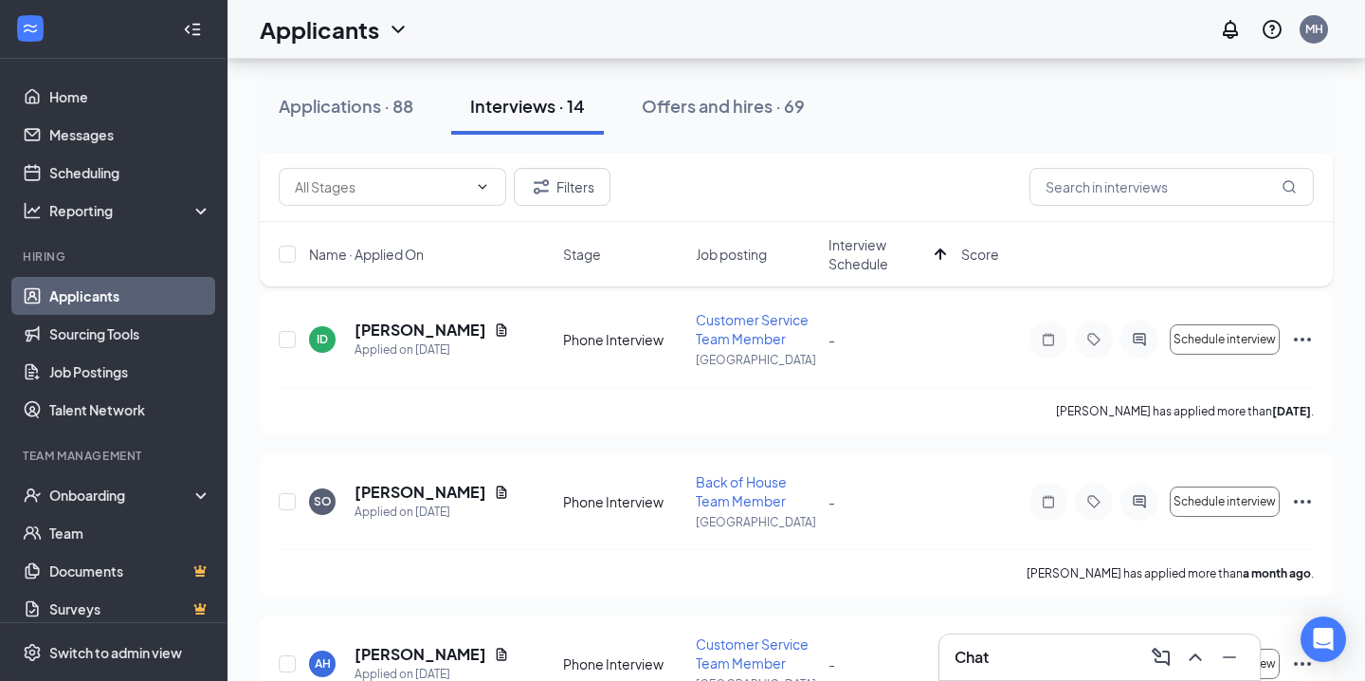
scroll to position [1978, 0]
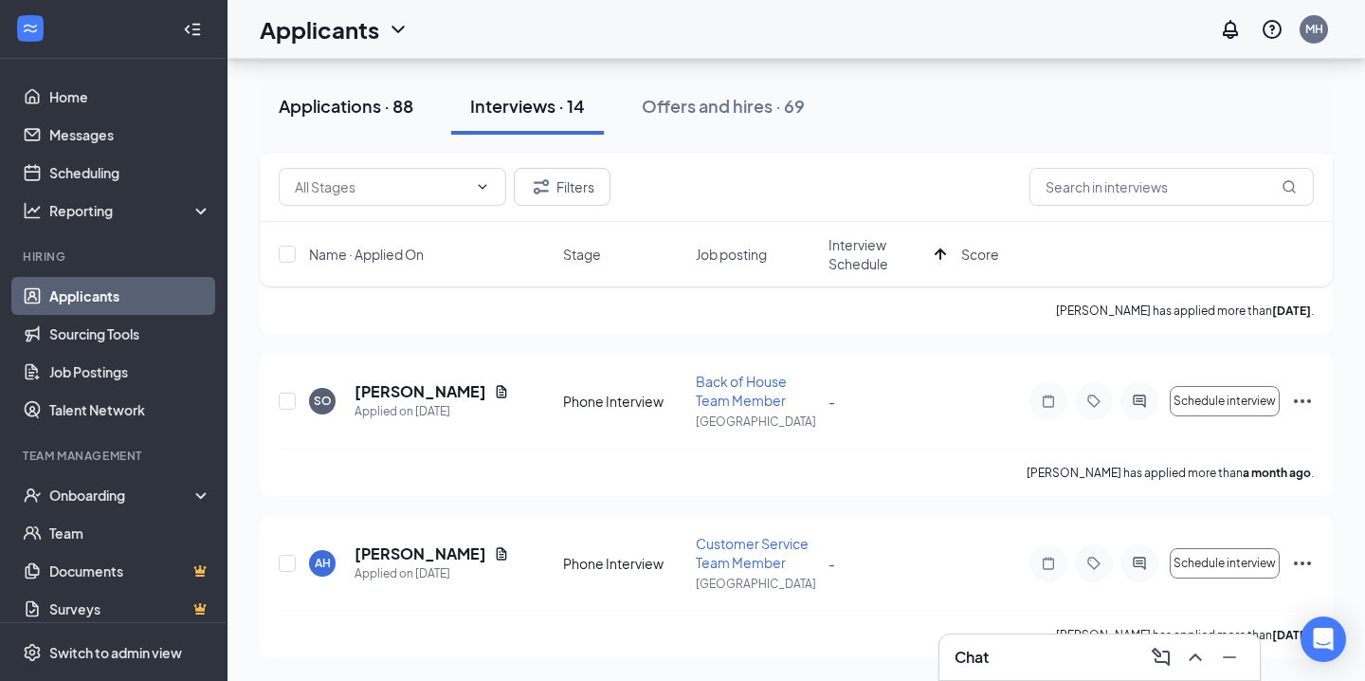
click at [318, 113] on div "Applications · 88" at bounding box center [346, 106] width 135 height 24
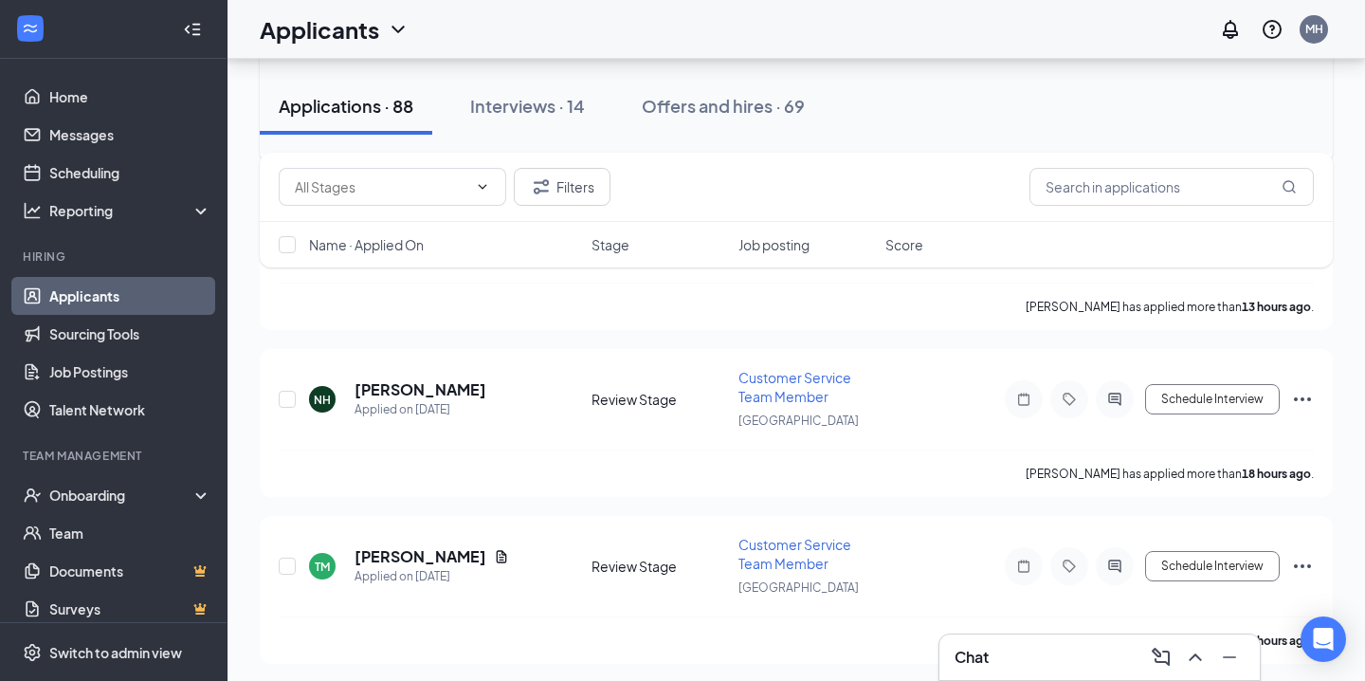
scroll to position [667, 0]
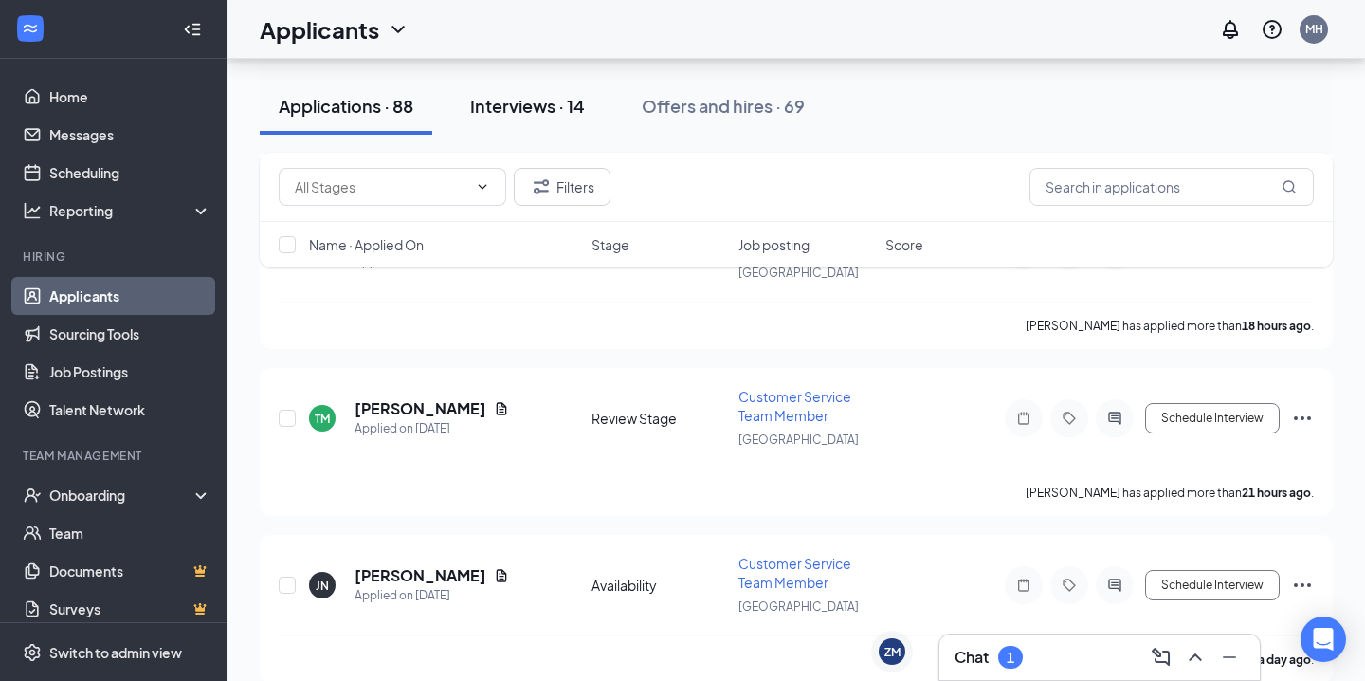
click at [552, 95] on div "Interviews · 14" at bounding box center [527, 106] width 115 height 24
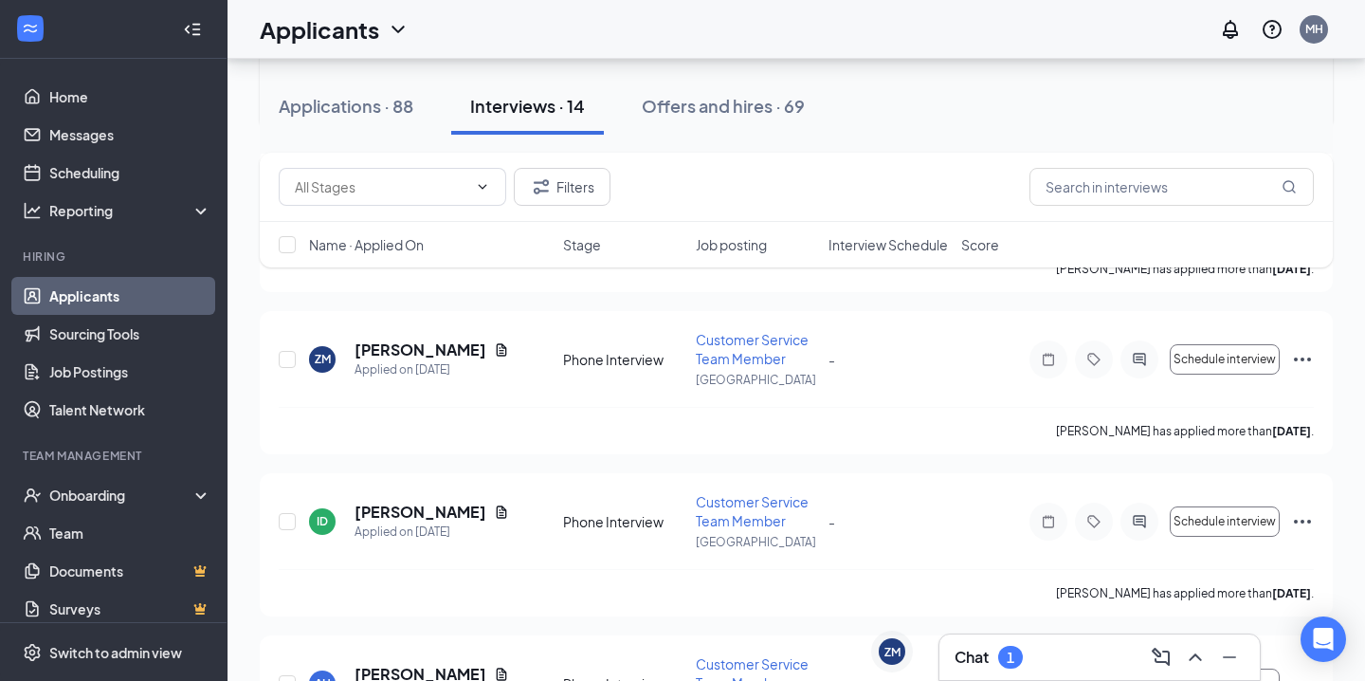
scroll to position [414, 0]
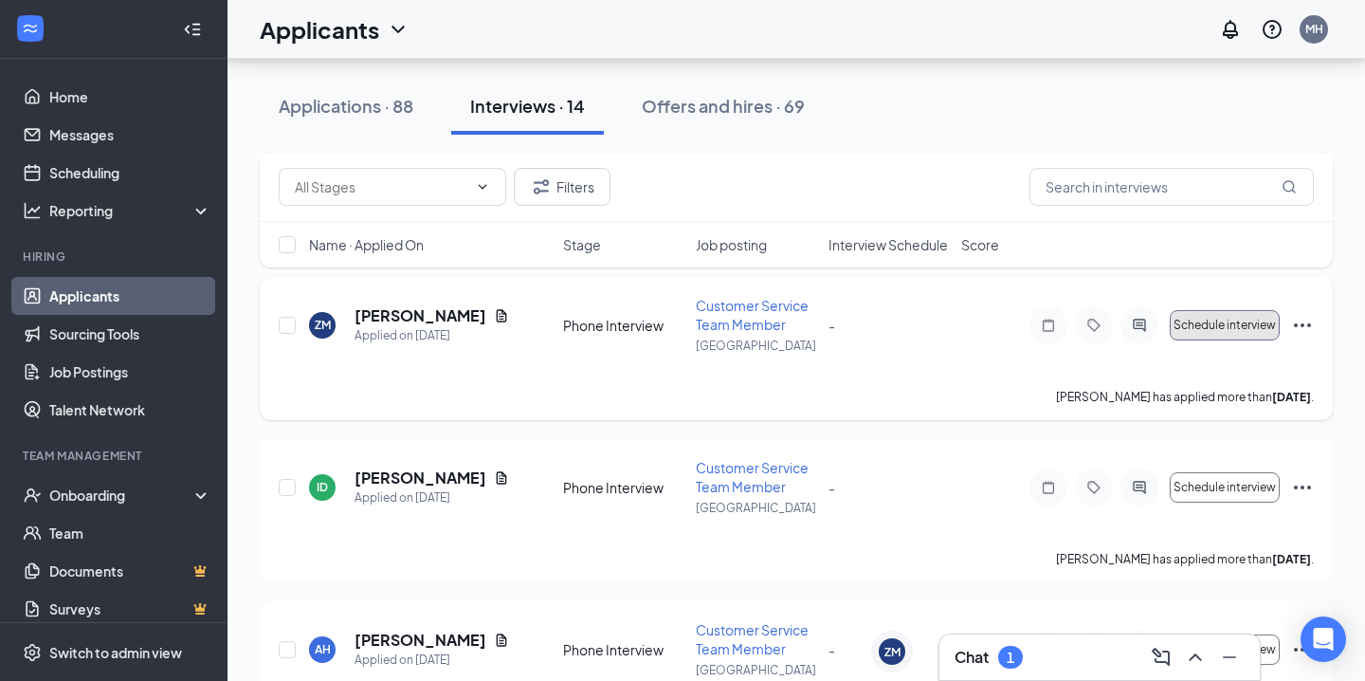
click at [1264, 328] on span "Schedule interview" at bounding box center [1225, 325] width 102 height 13
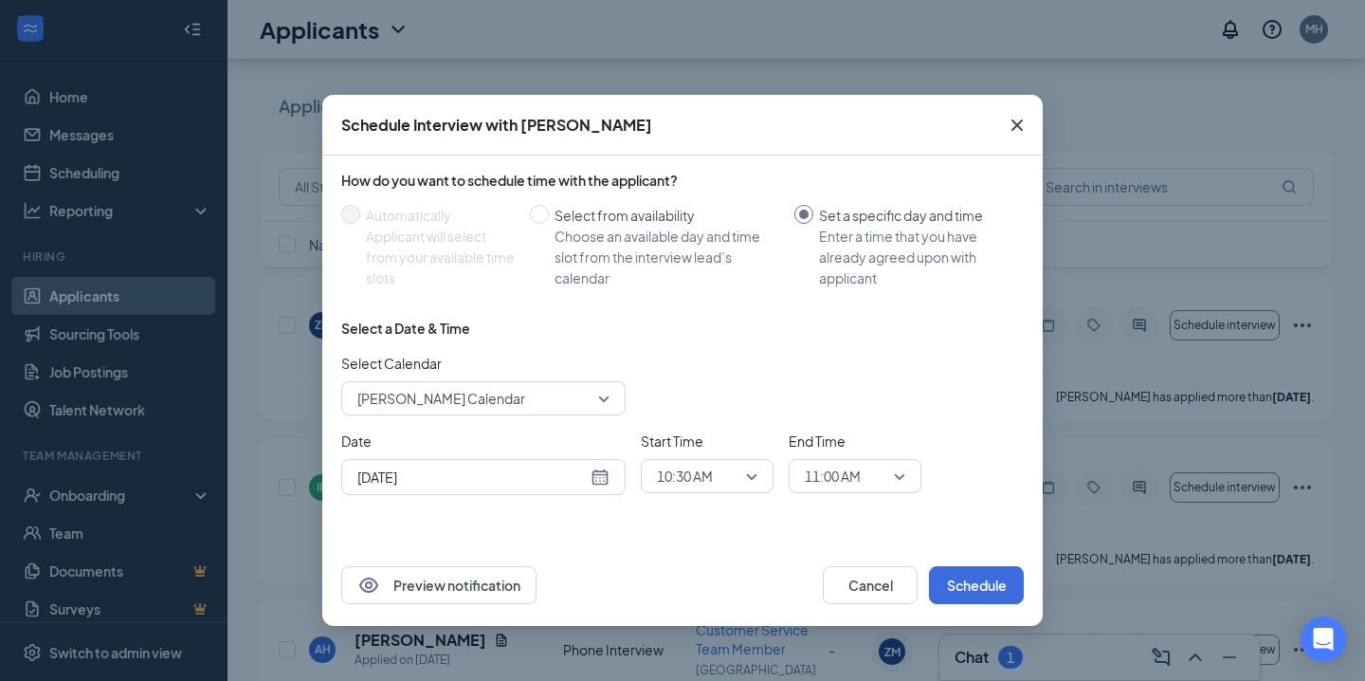
click at [725, 468] on span "10:30 AM" at bounding box center [698, 476] width 83 height 28
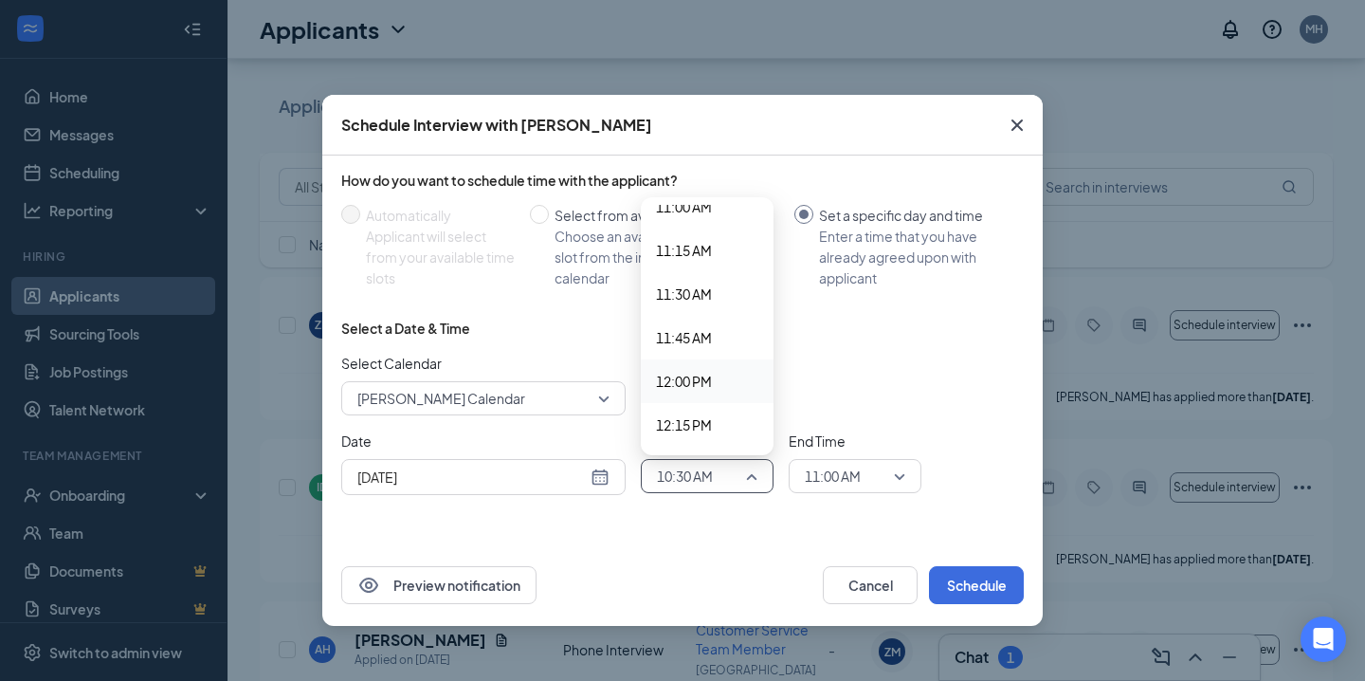
click at [711, 368] on div "12:00 PM" at bounding box center [707, 381] width 133 height 44
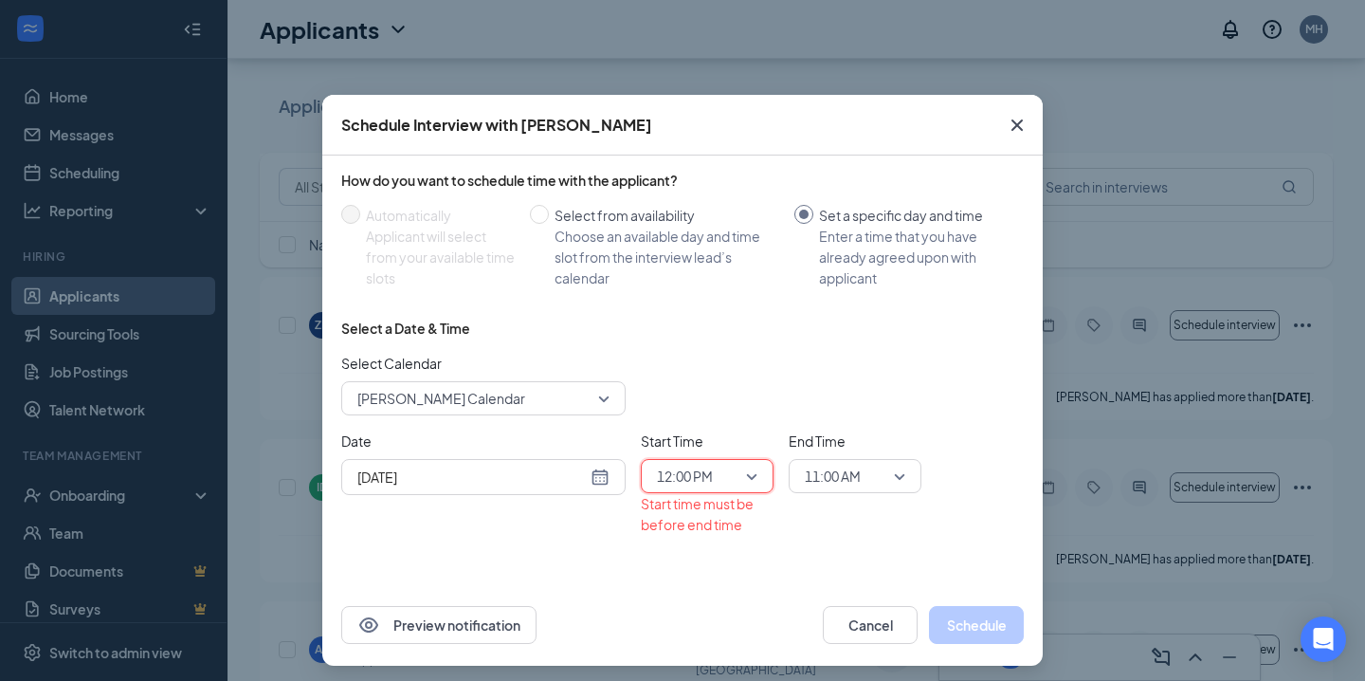
click at [873, 473] on span "11:00 AM" at bounding box center [846, 476] width 83 height 28
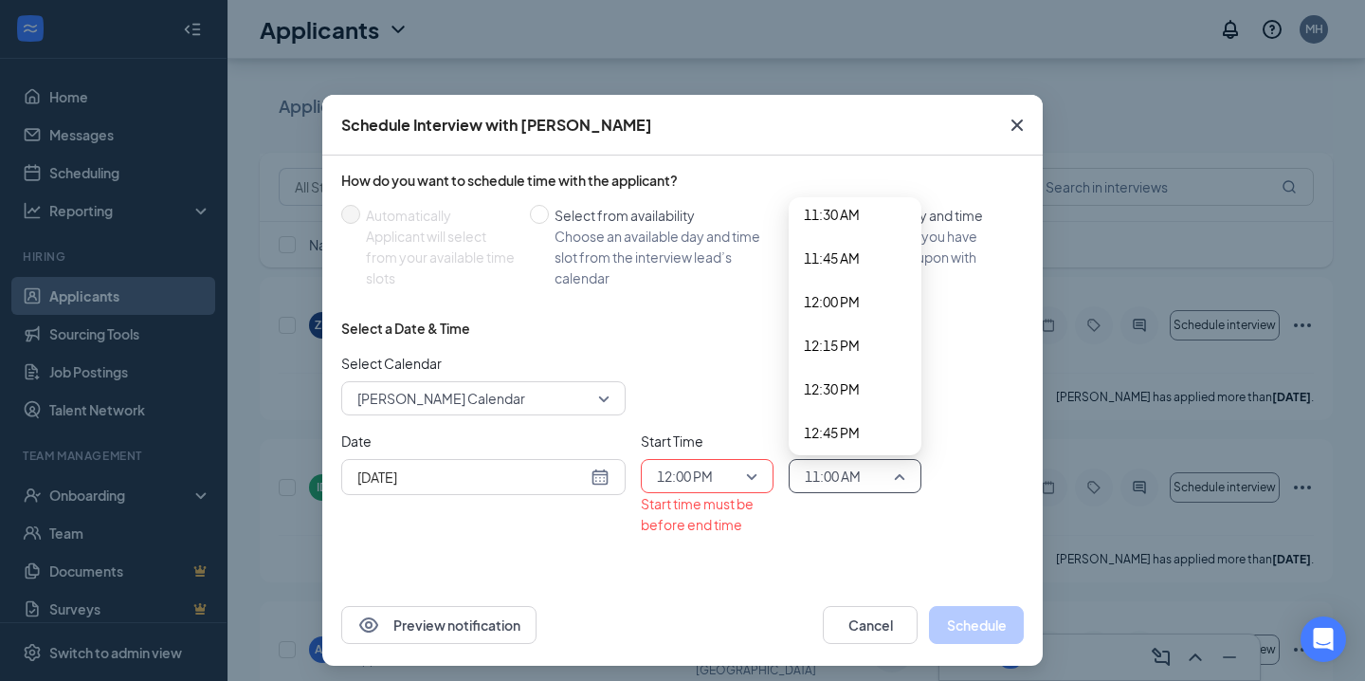
scroll to position [2042, 0]
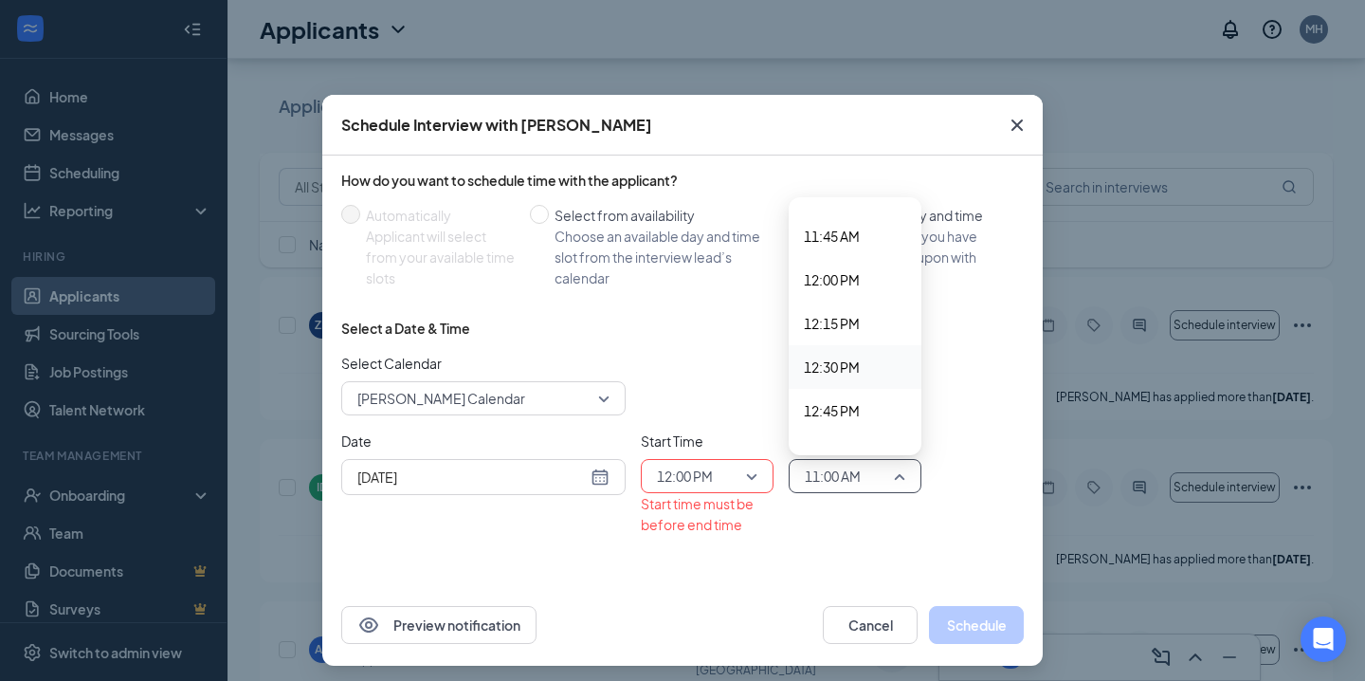
click at [848, 376] on span "12:30 PM" at bounding box center [832, 367] width 56 height 21
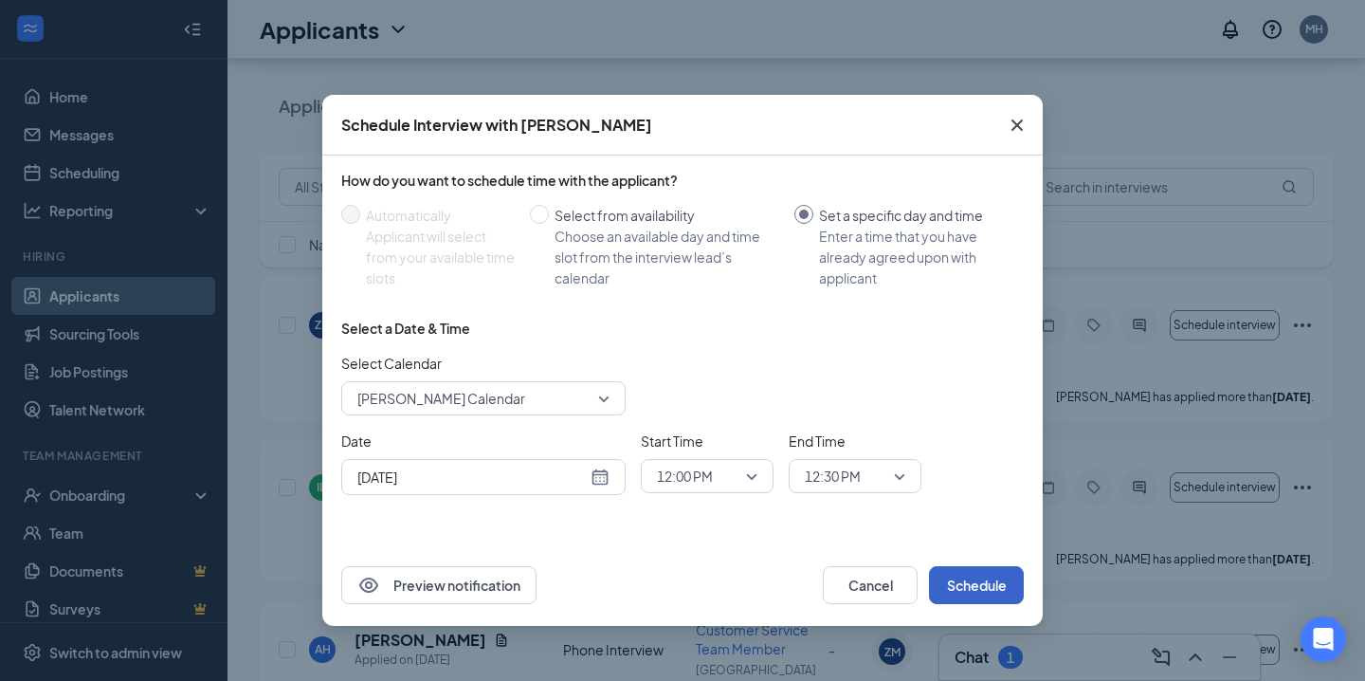
click at [996, 567] on button "Schedule" at bounding box center [976, 585] width 95 height 38
